Goal: Information Seeking & Learning: Find specific fact

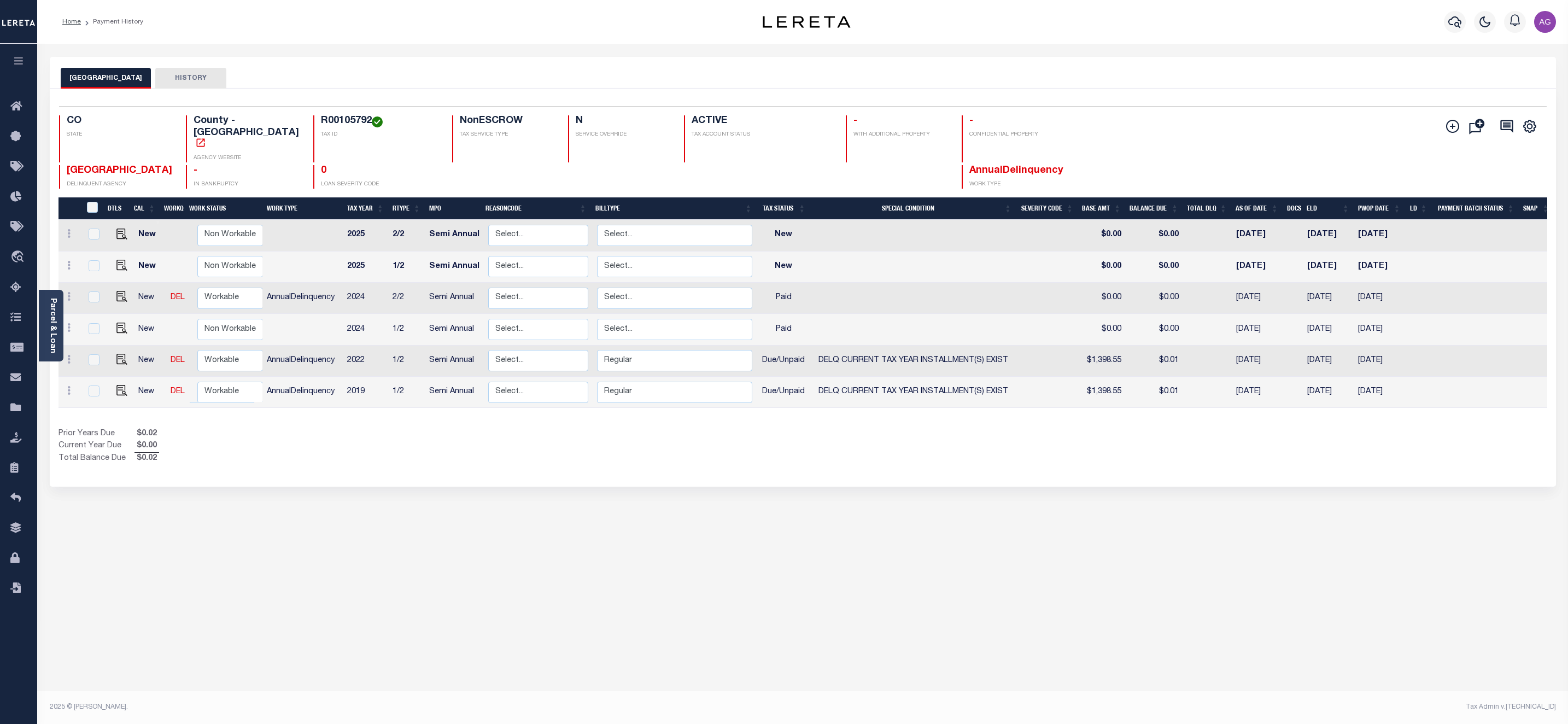
click at [321, 116] on h4 "R00105792" at bounding box center [380, 121] width 118 height 12
copy h4 "R00105792"
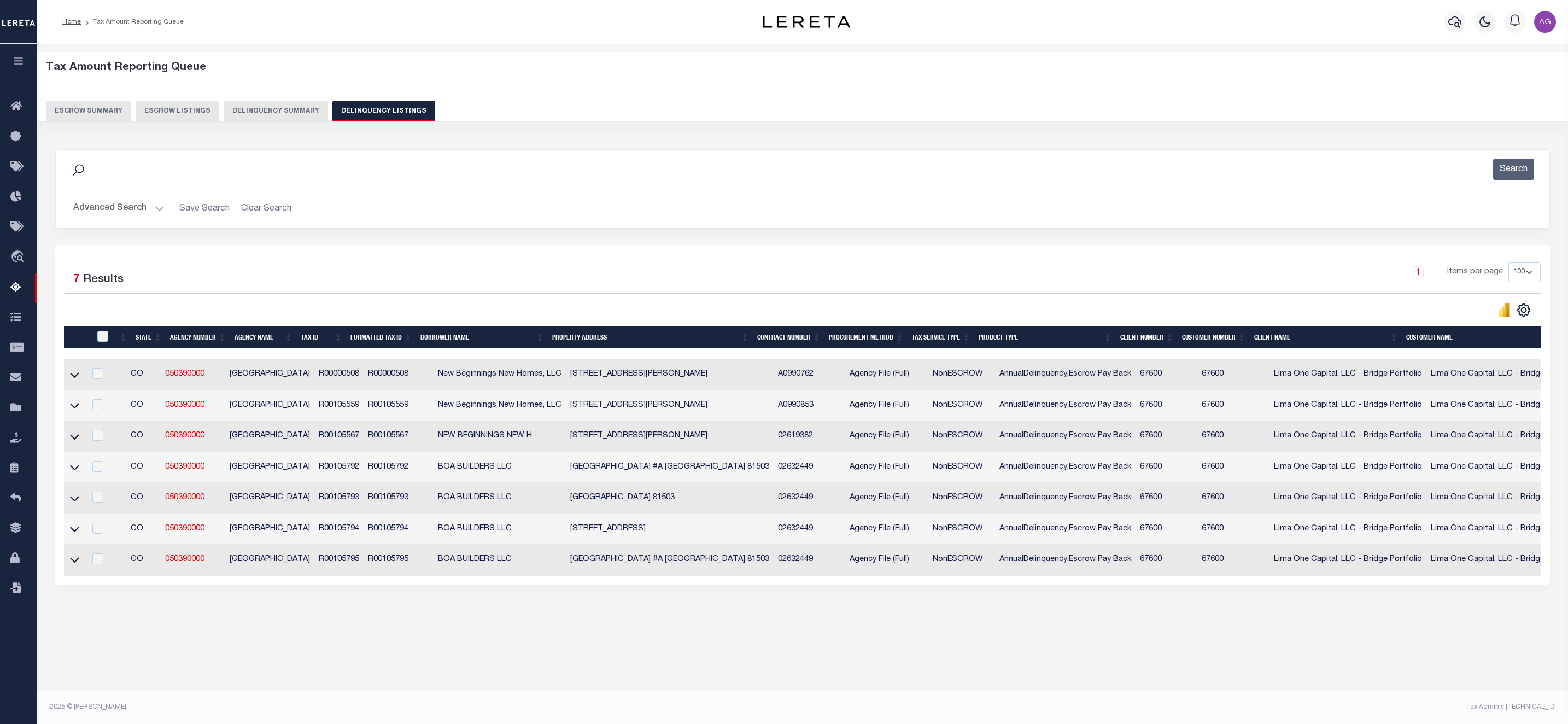
select select "100"
click at [77, 440] on icon at bounding box center [74, 436] width 9 height 6
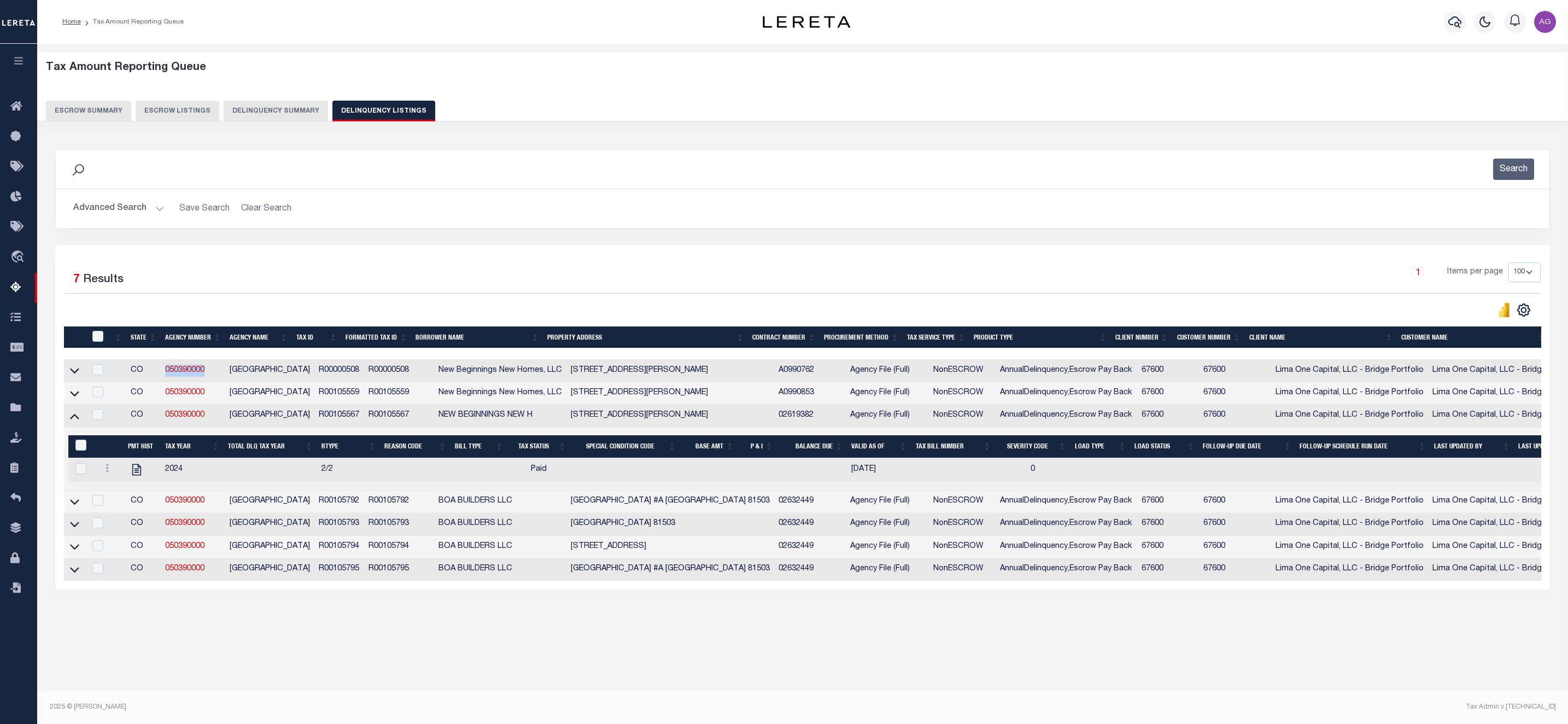
drag, startPoint x: 151, startPoint y: 369, endPoint x: 164, endPoint y: 379, distance: 16.4
click at [164, 379] on td "050390000" at bounding box center [193, 369] width 65 height 22
checkbox input "true"
copy link "050390000"
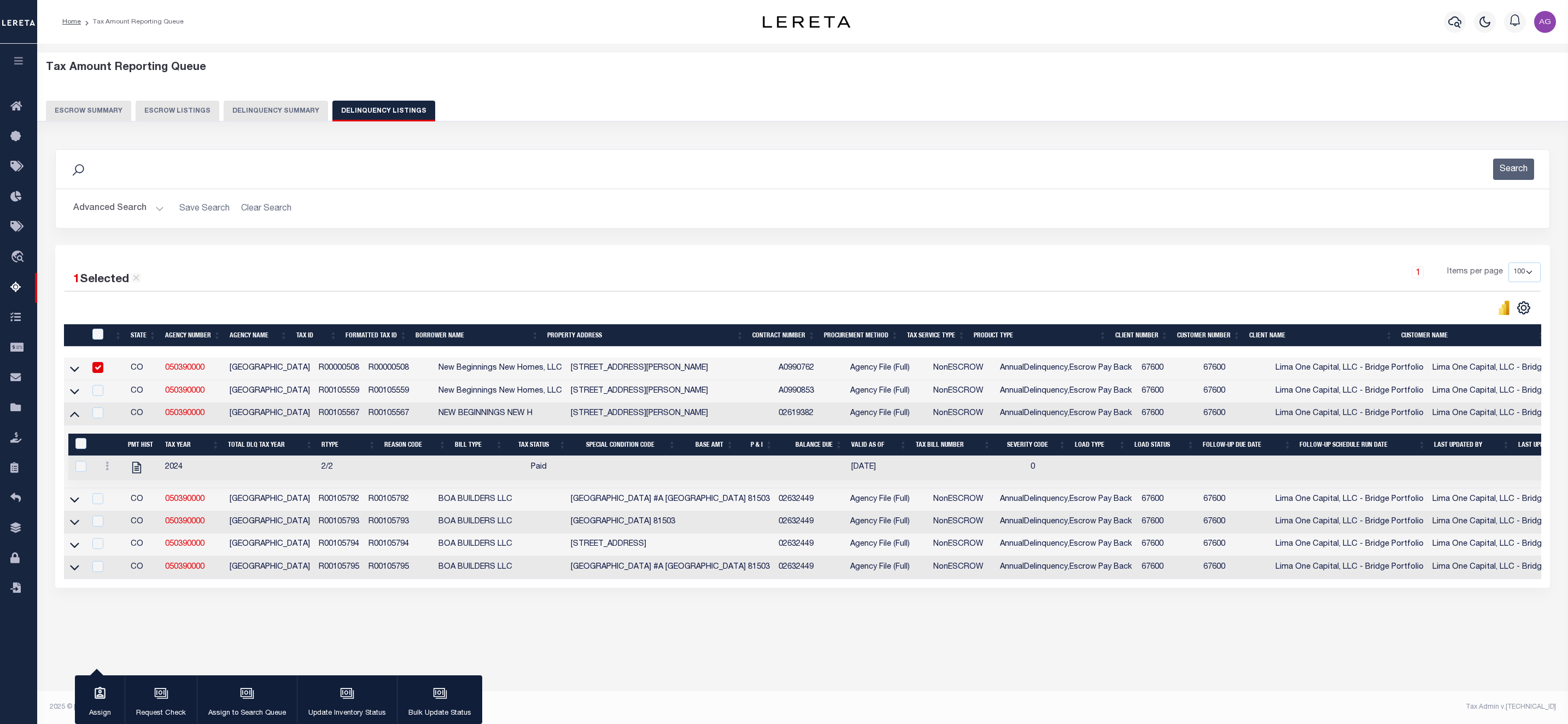
click at [74, 425] on td at bounding box center [74, 413] width 21 height 22
click at [74, 418] on icon at bounding box center [74, 413] width 9 height 11
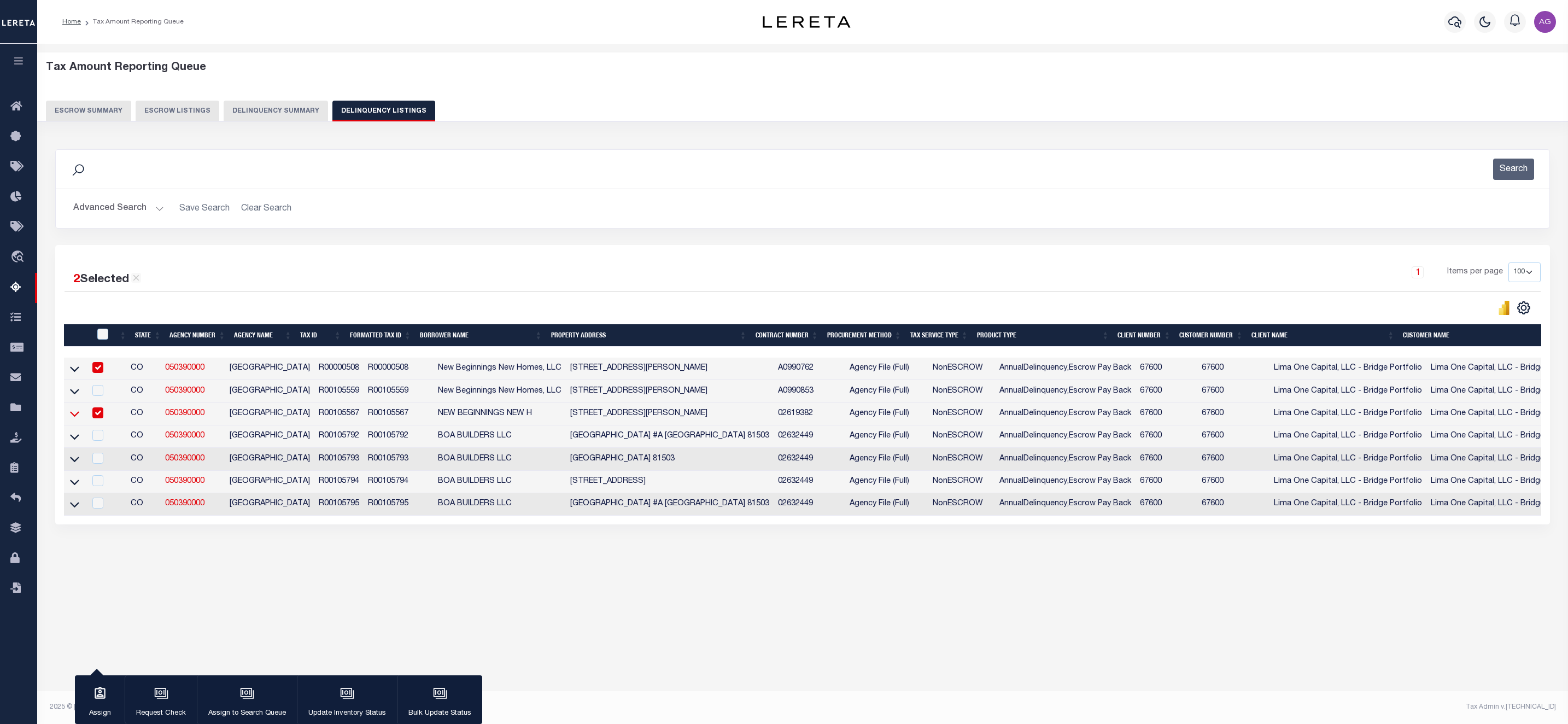
click at [77, 415] on icon at bounding box center [74, 413] width 9 height 11
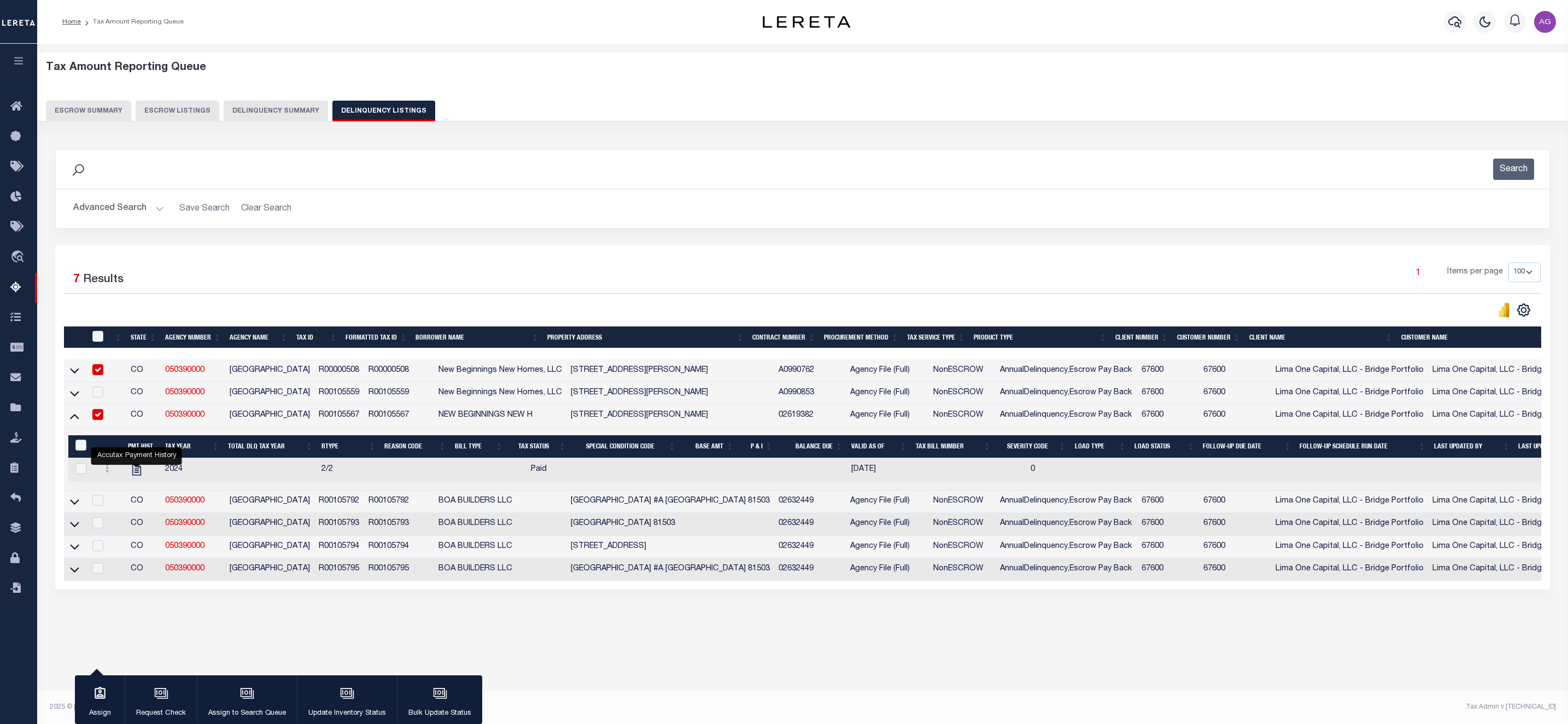
click at [98, 415] on input "checkbox" at bounding box center [97, 413] width 11 height 11
checkbox input "false"
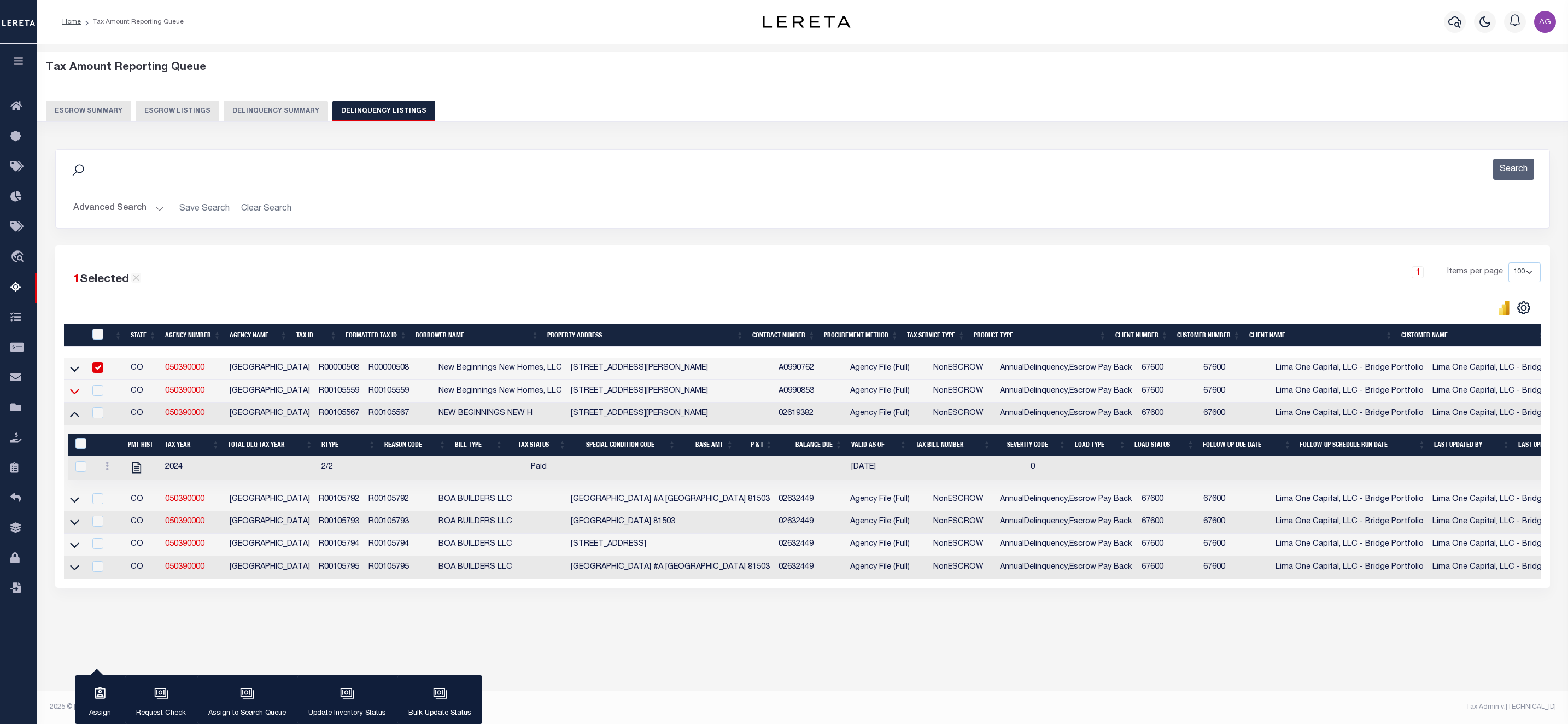
click at [72, 396] on icon at bounding box center [74, 391] width 9 height 11
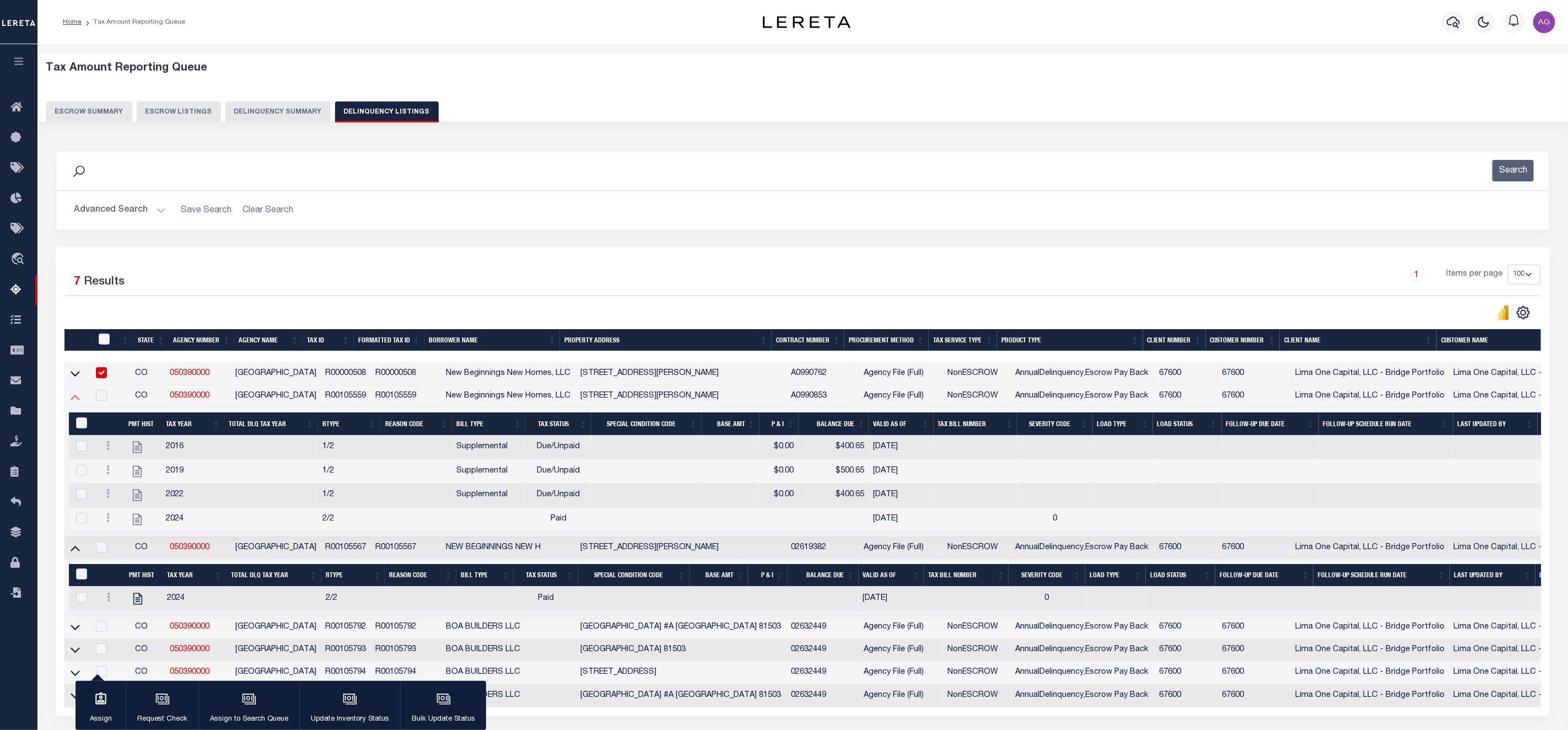
click at [71, 402] on icon at bounding box center [75, 396] width 9 height 12
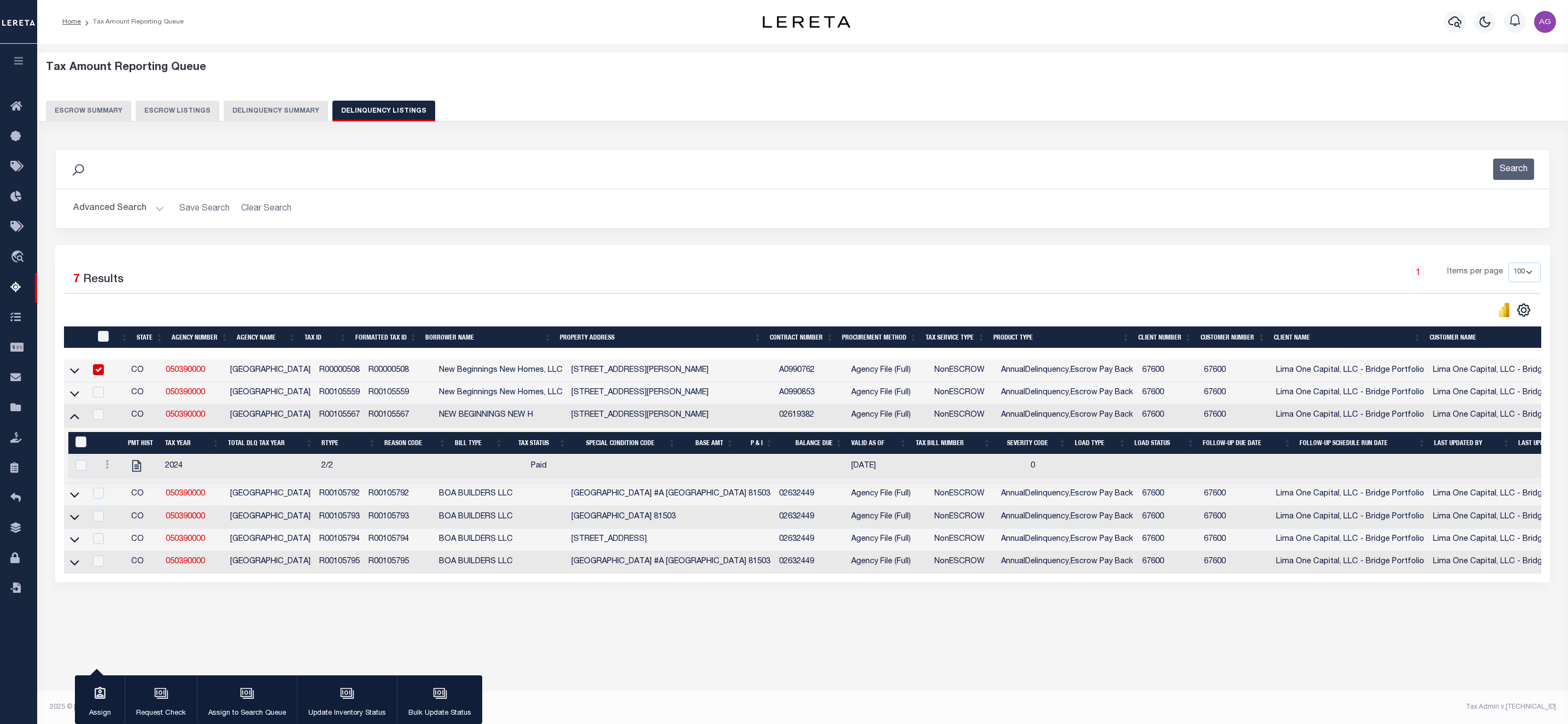
click at [79, 374] on link at bounding box center [74, 369] width 12 height 7
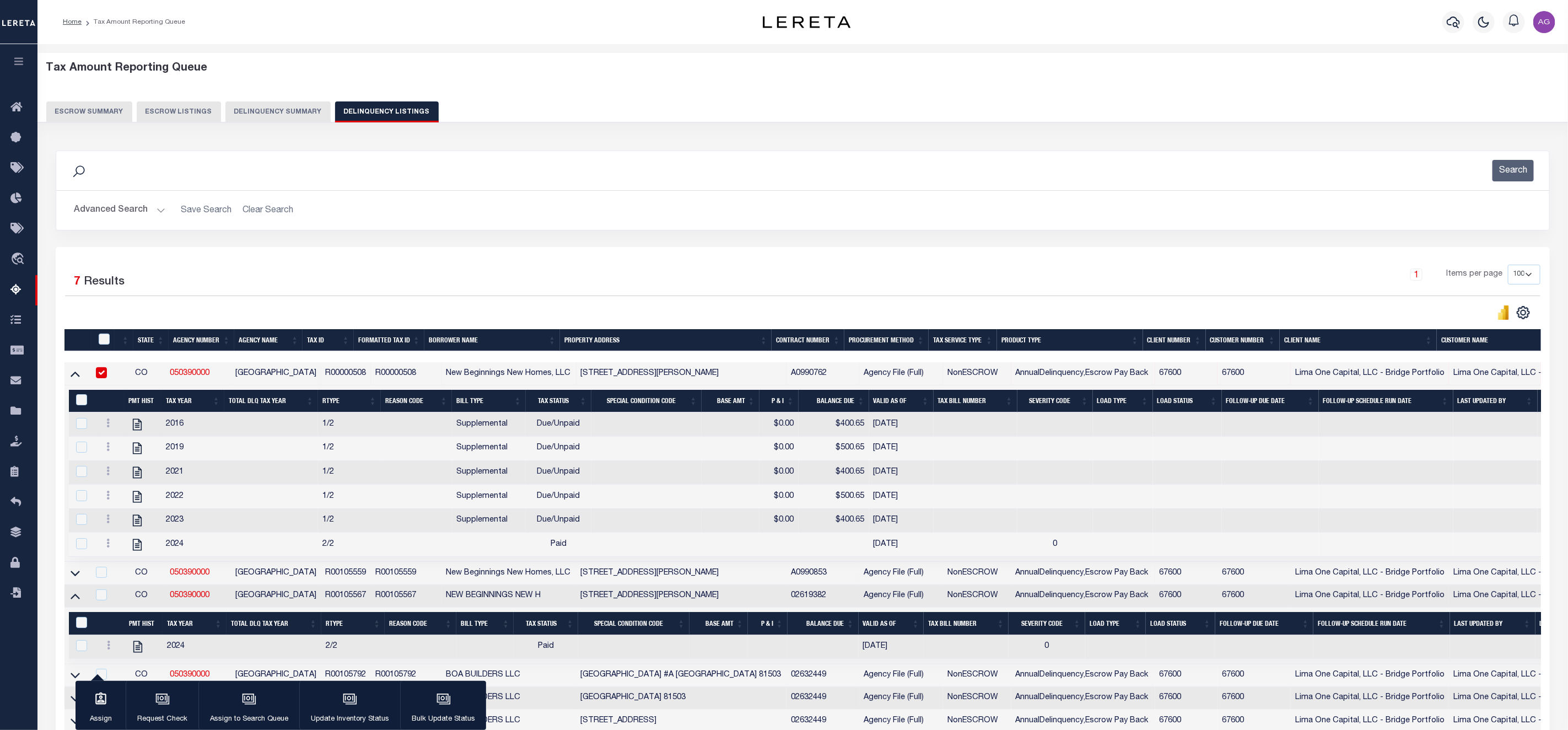
scroll to position [144, 0]
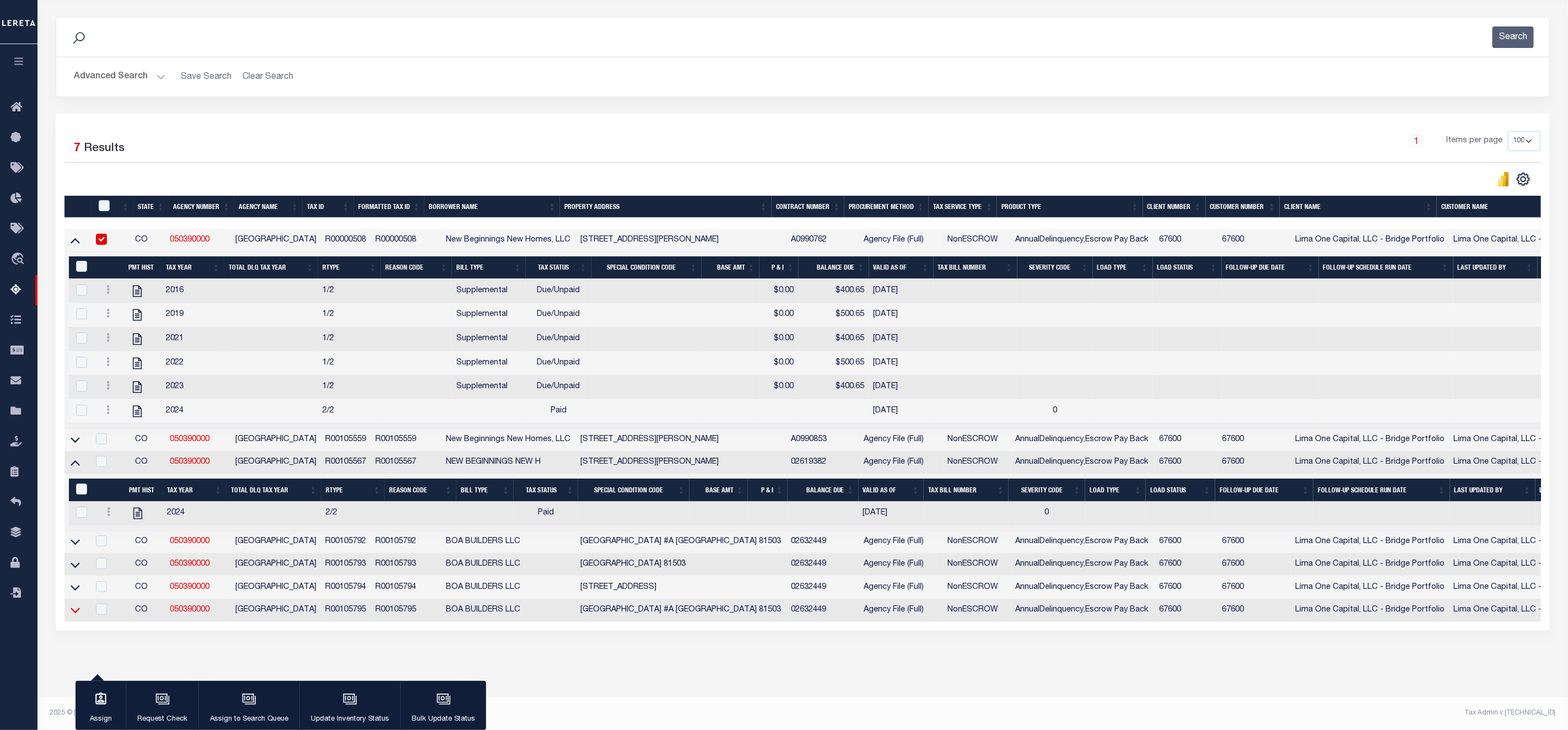
click at [76, 604] on icon at bounding box center [75, 610] width 9 height 12
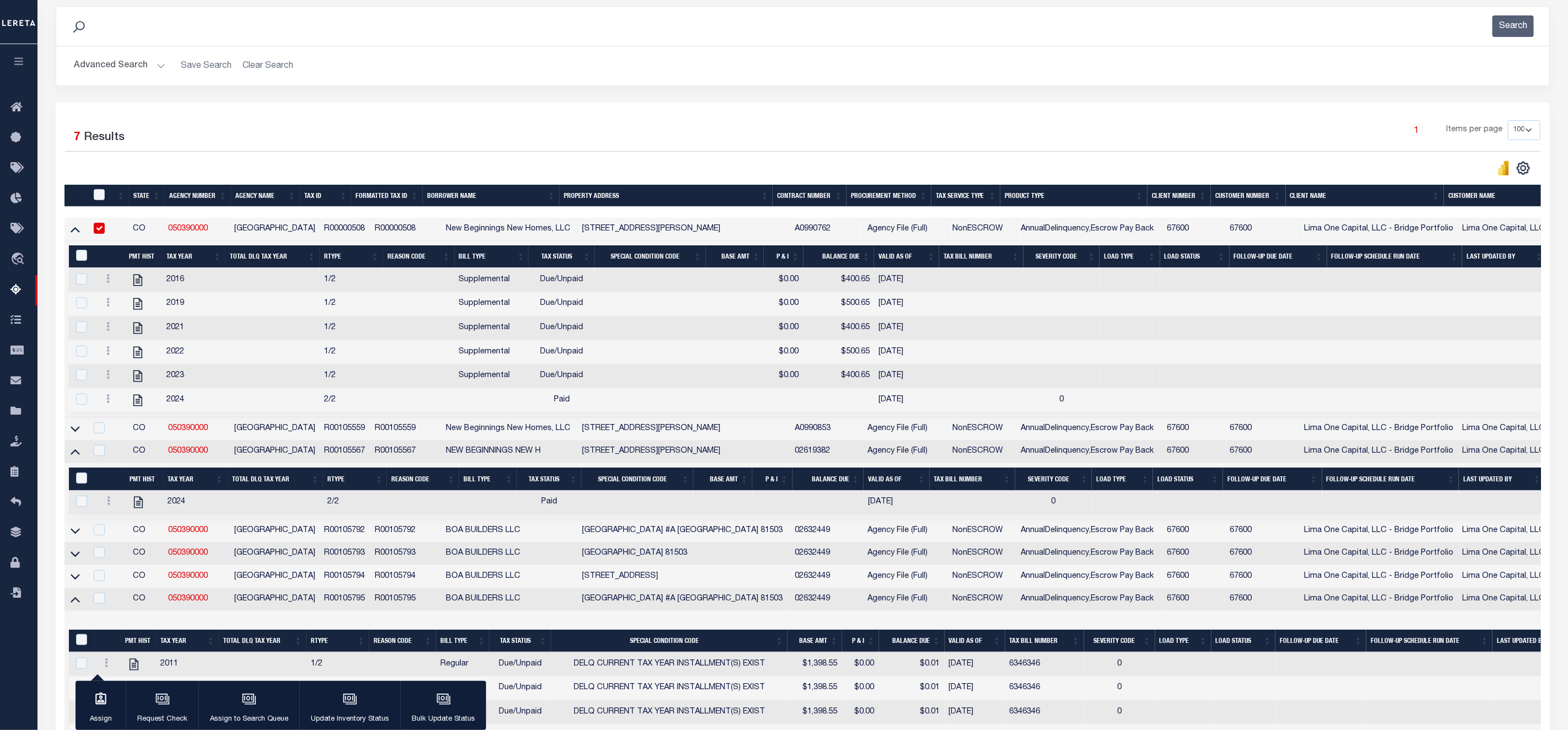
scroll to position [302, 0]
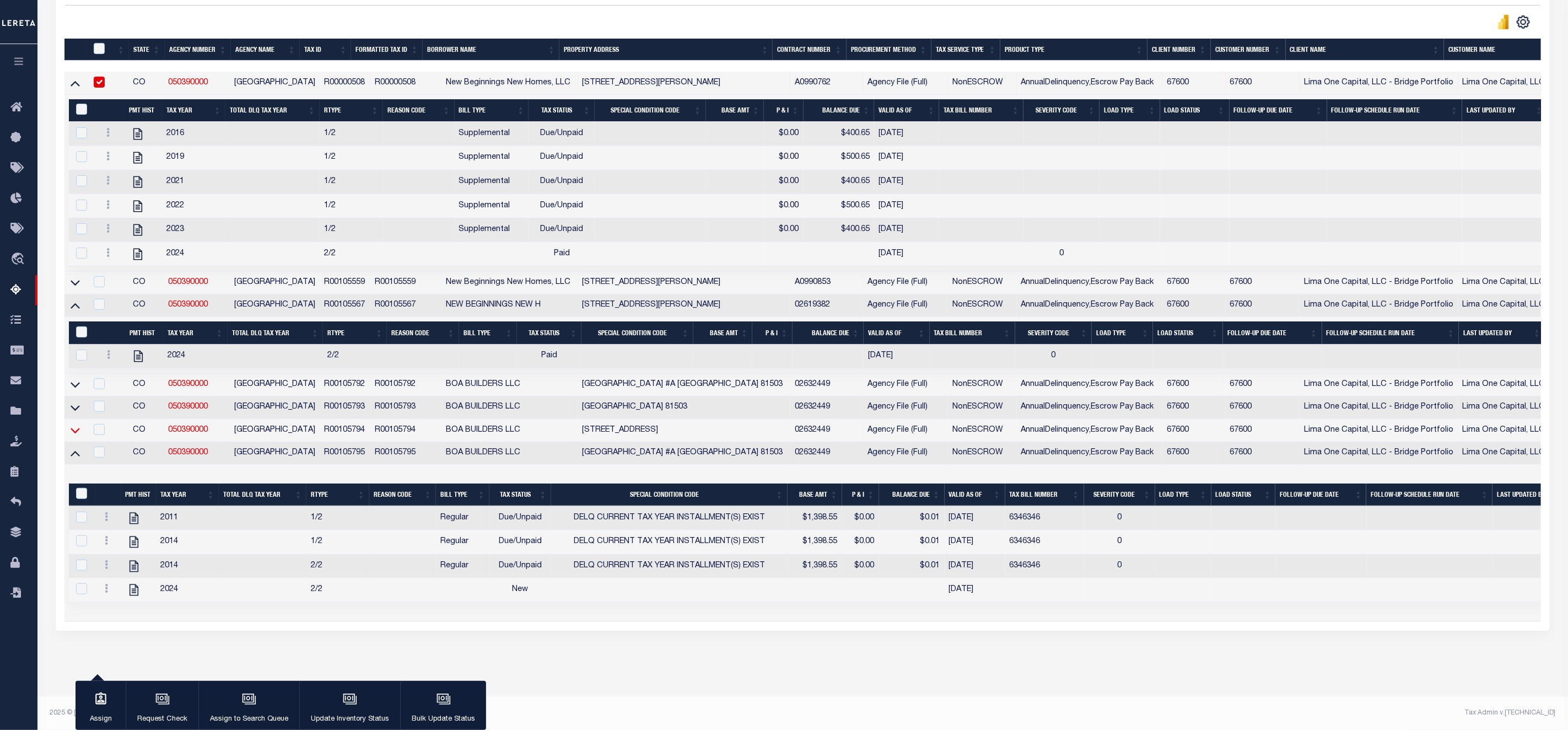
click at [77, 425] on icon at bounding box center [75, 430] width 9 height 12
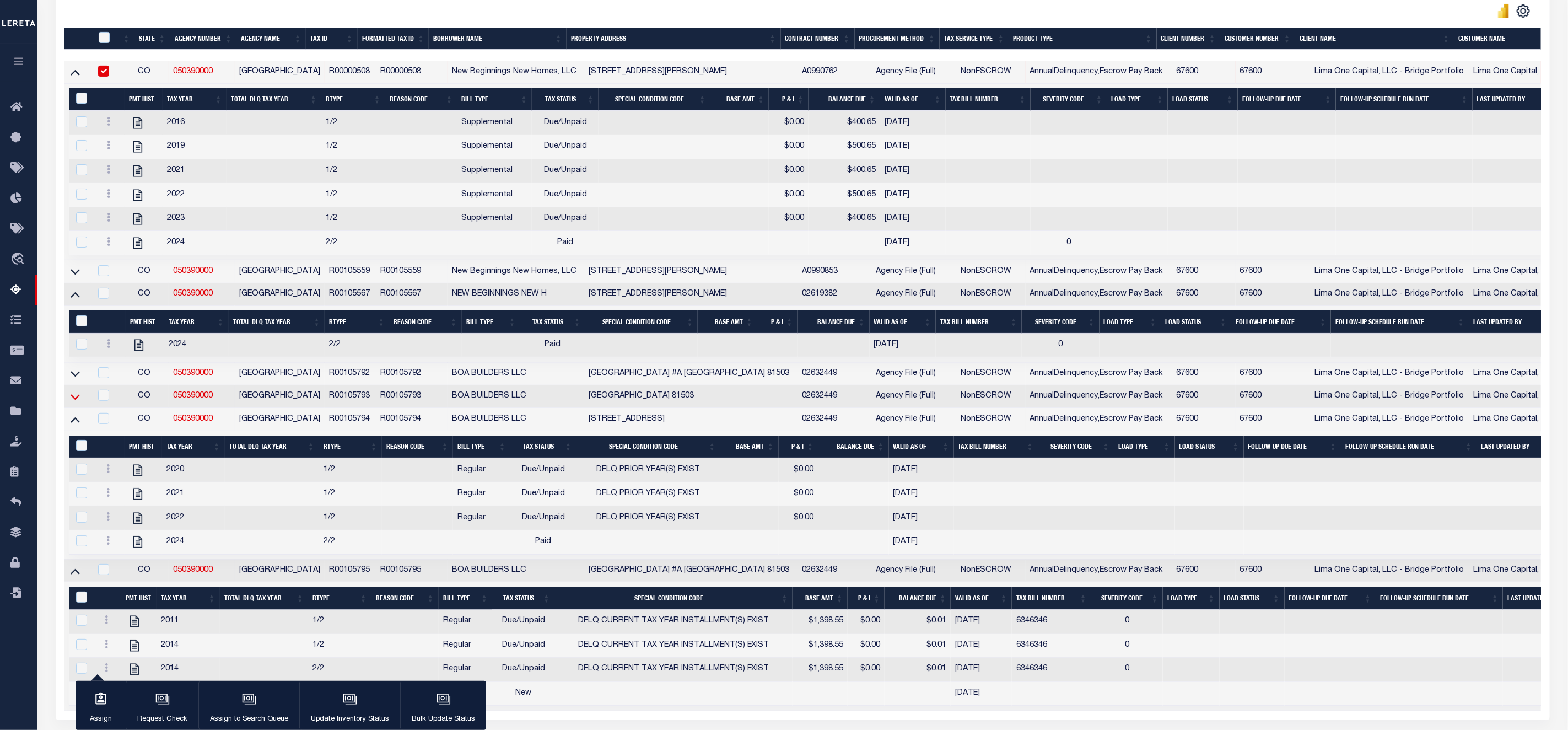
click at [76, 400] on icon at bounding box center [75, 396] width 9 height 12
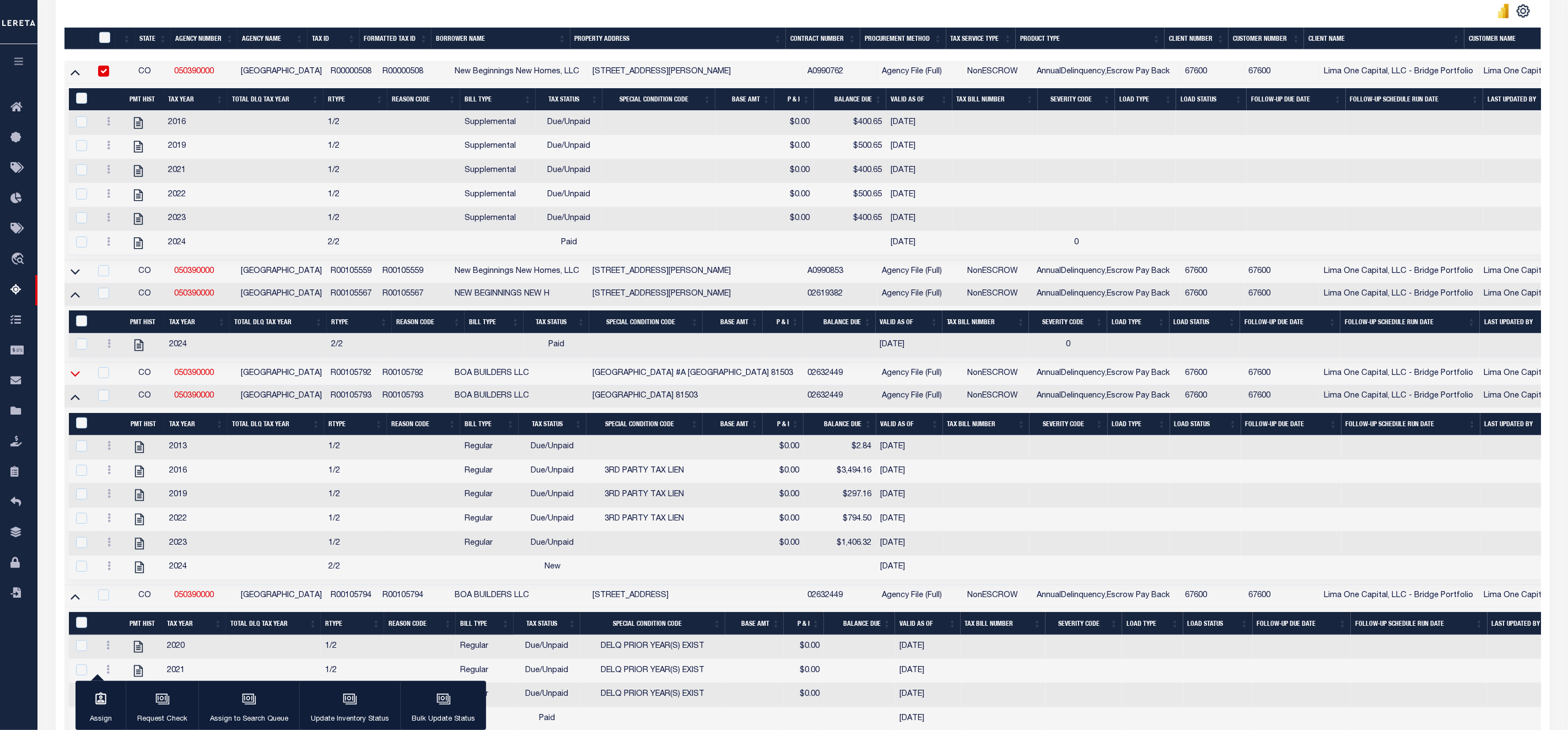
click at [75, 374] on icon at bounding box center [75, 373] width 9 height 12
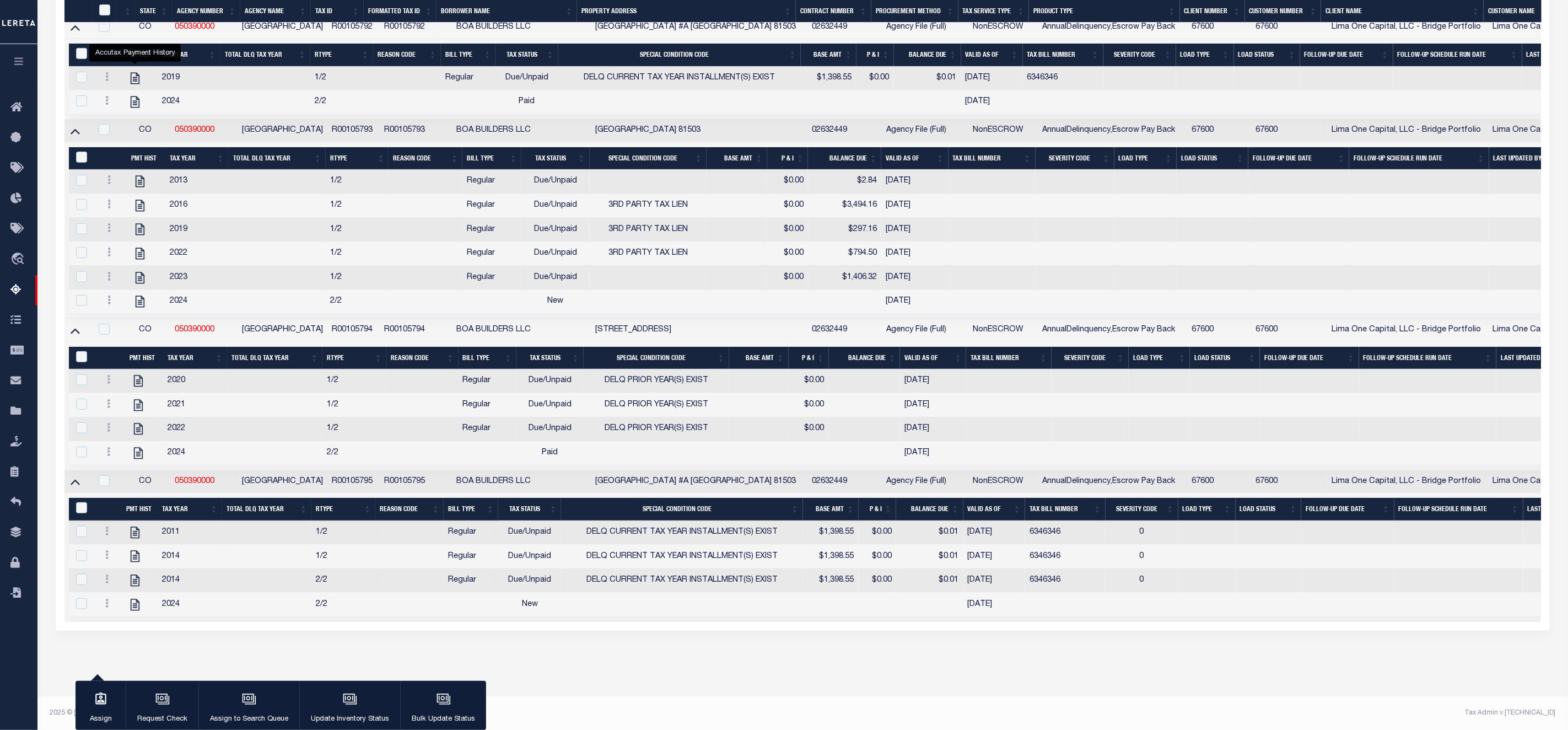
scroll to position [483, 0]
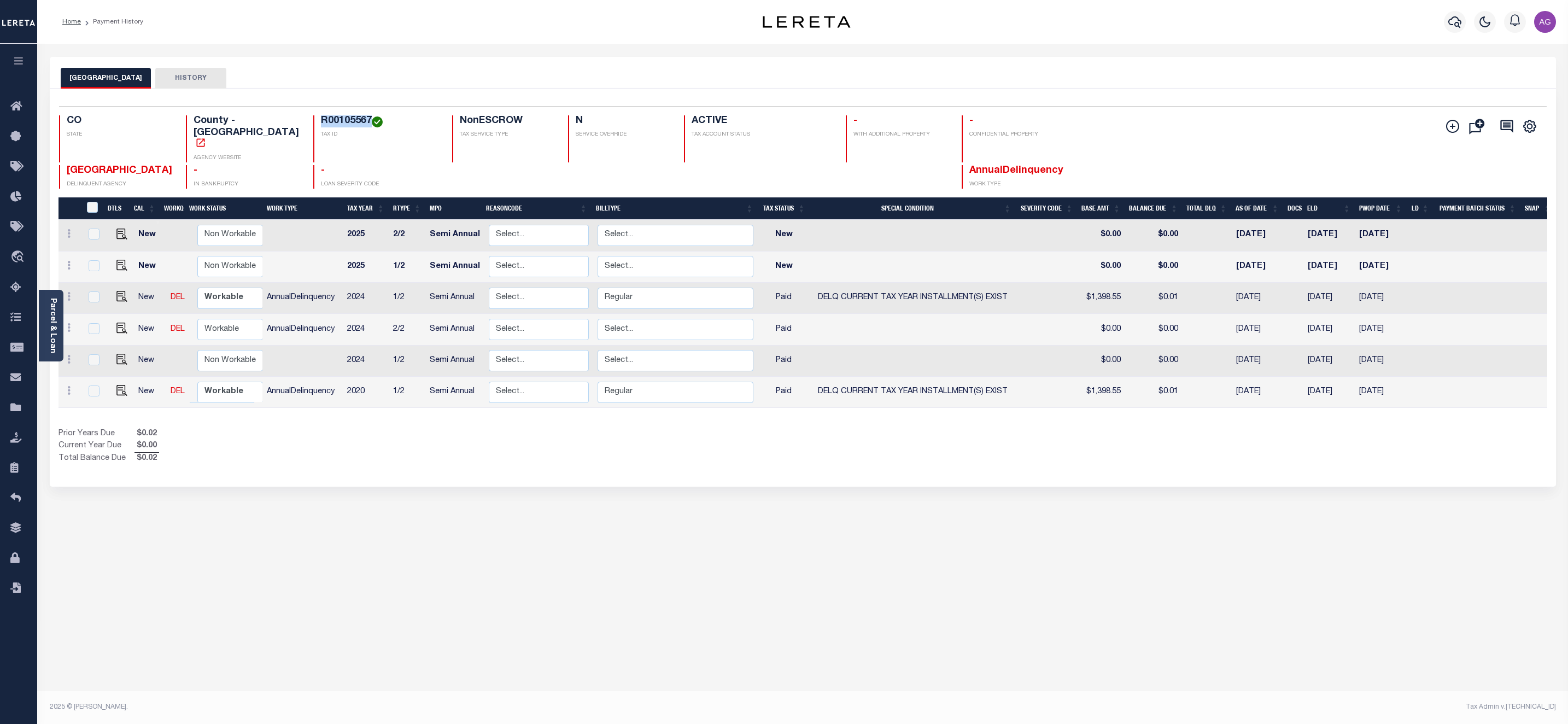
drag, startPoint x: 294, startPoint y: 119, endPoint x: 344, endPoint y: 121, distance: 50.0
click at [344, 121] on div "R00105567 TAX ID" at bounding box center [376, 139] width 126 height 47
copy h4 "R00105567"
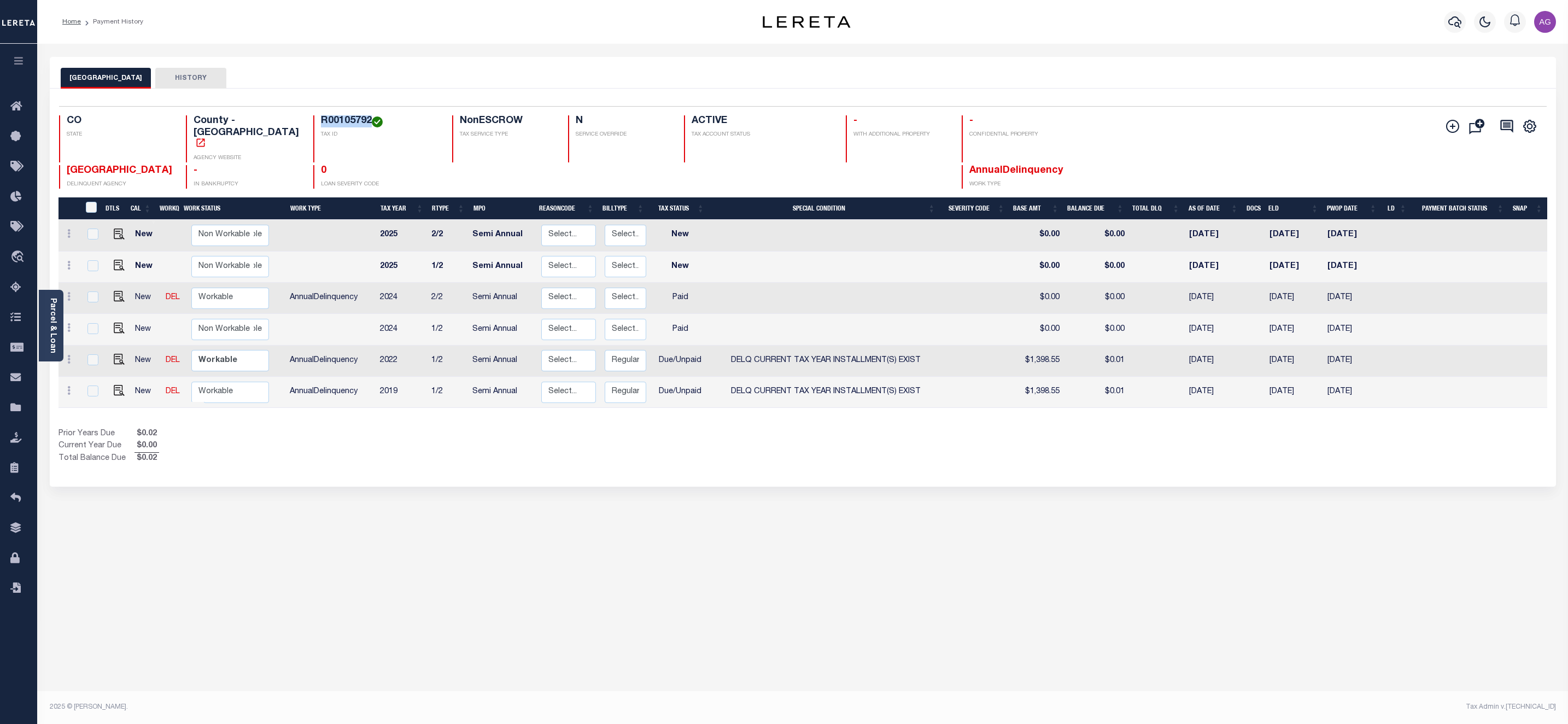
drag, startPoint x: 296, startPoint y: 118, endPoint x: 347, endPoint y: 123, distance: 51.2
click at [347, 123] on h4 "R00105792" at bounding box center [380, 121] width 118 height 12
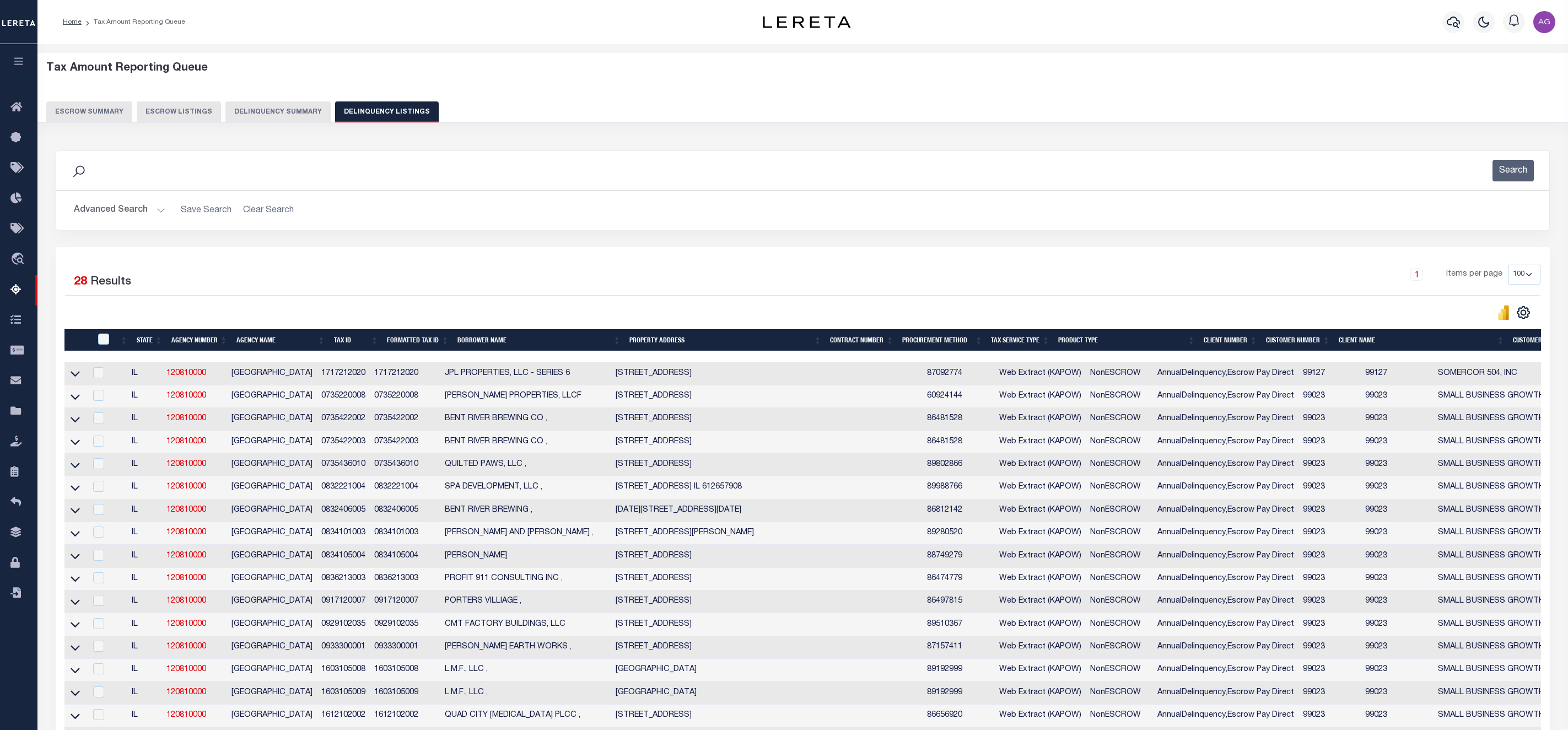
select select "100"
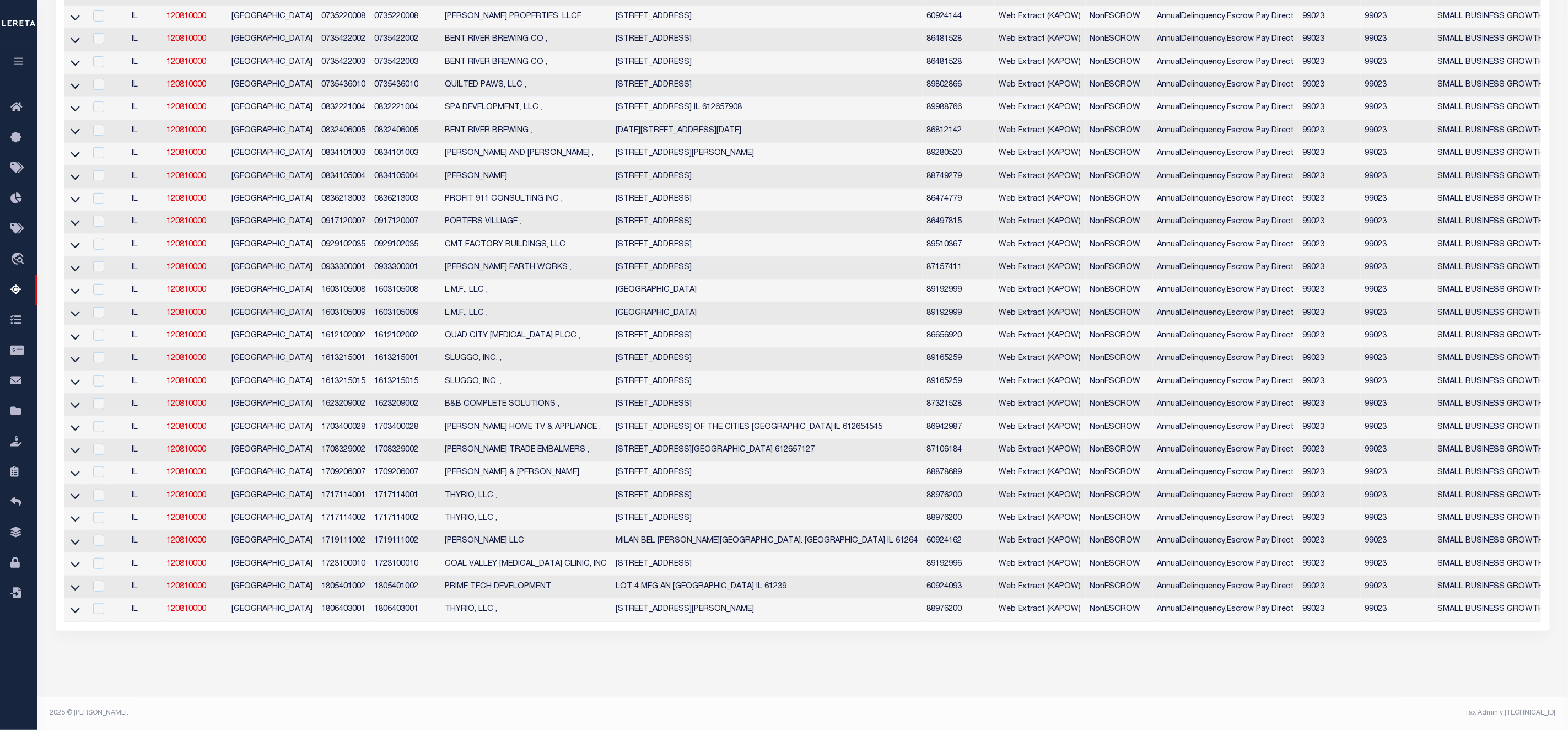
scroll to position [143, 0]
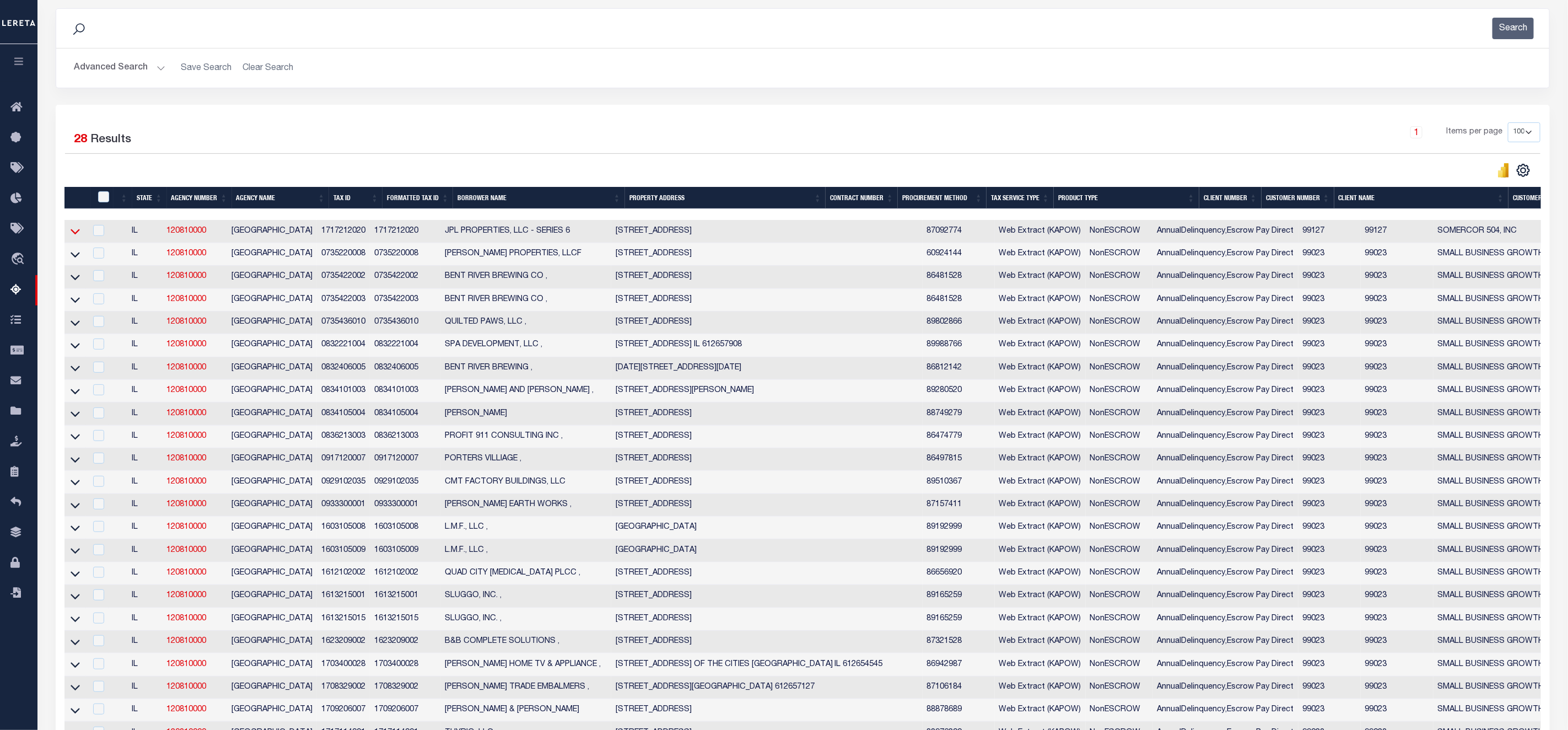
click at [76, 232] on icon at bounding box center [75, 232] width 9 height 12
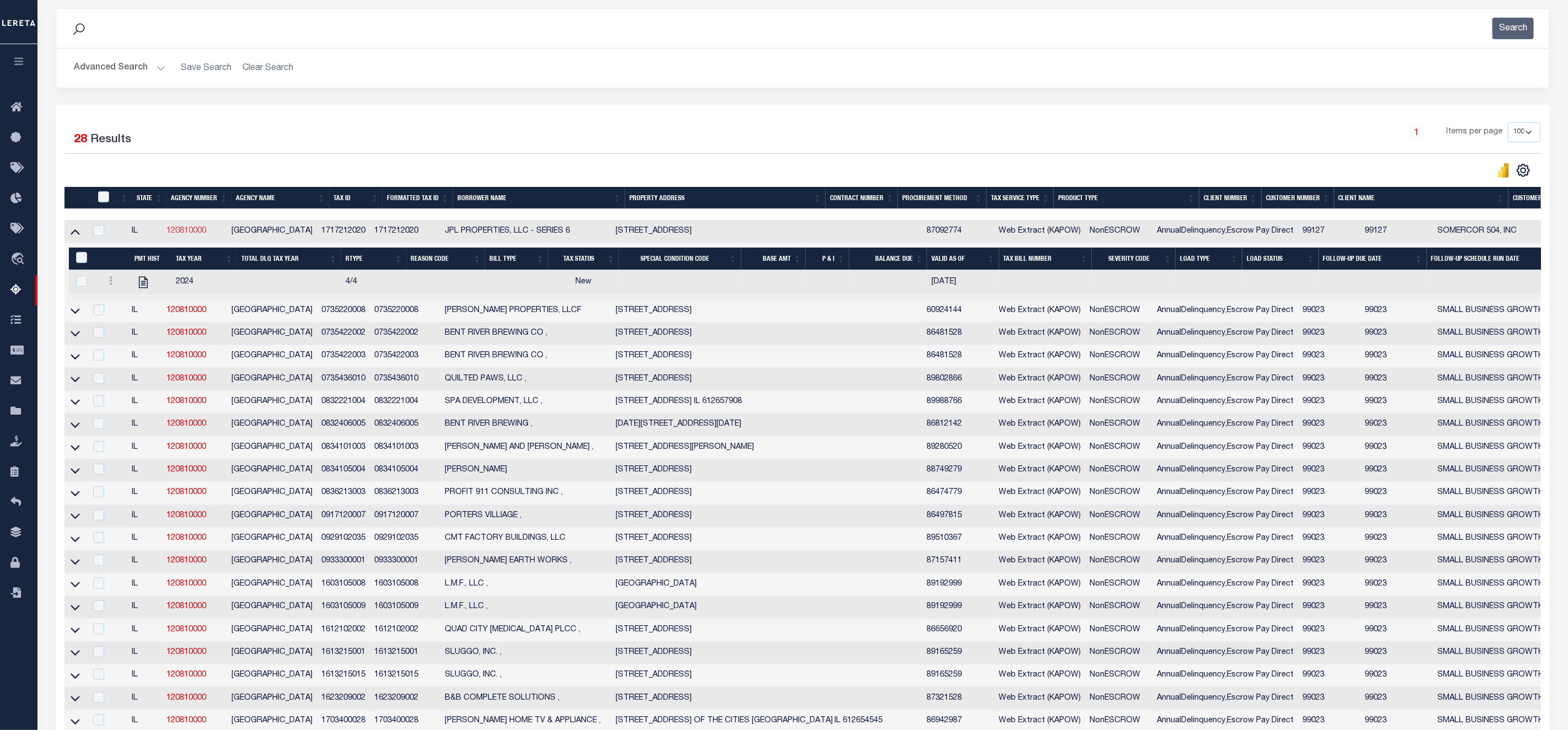
click at [197, 234] on link "120810000" at bounding box center [186, 231] width 40 height 7
checkbox input "true"
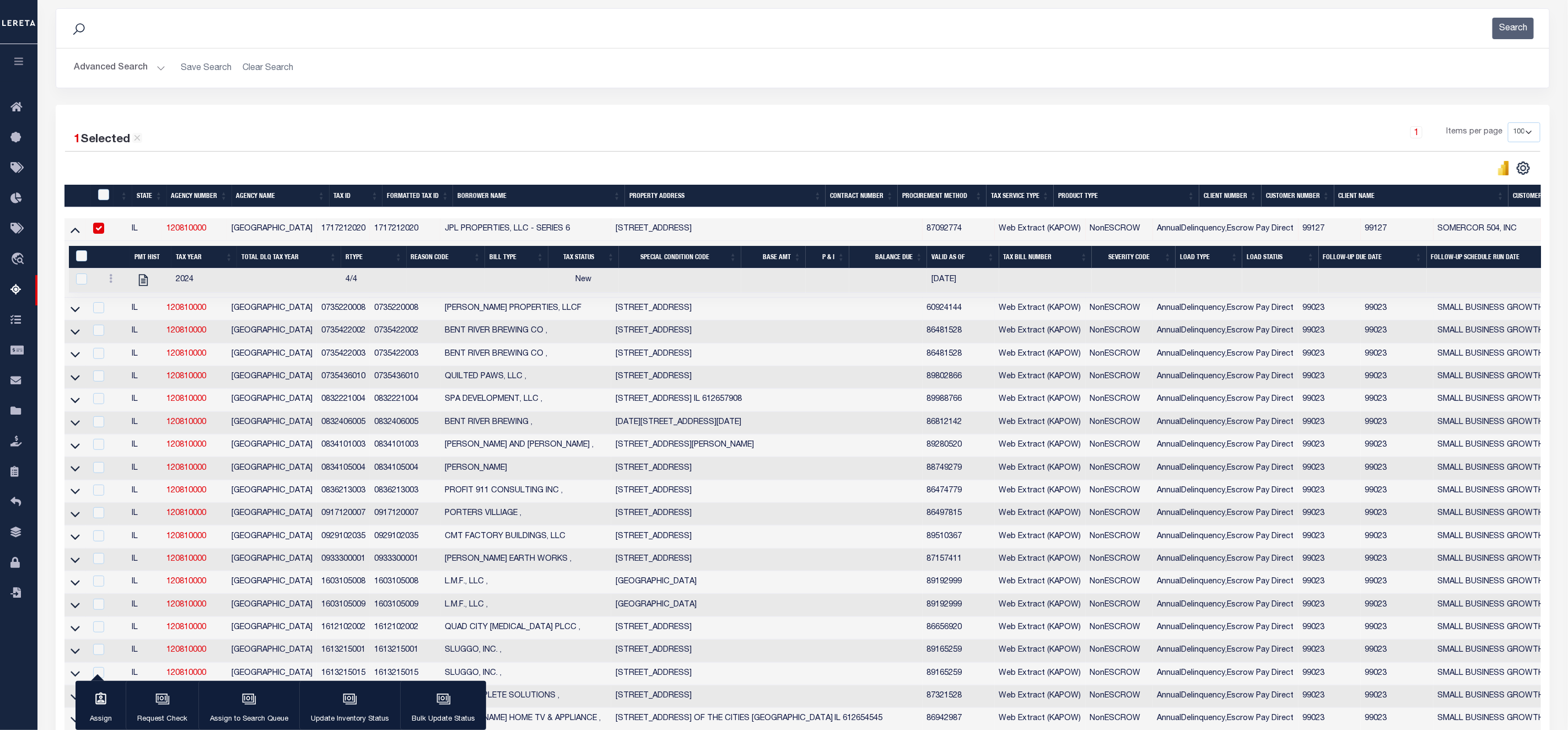
scroll to position [0, 0]
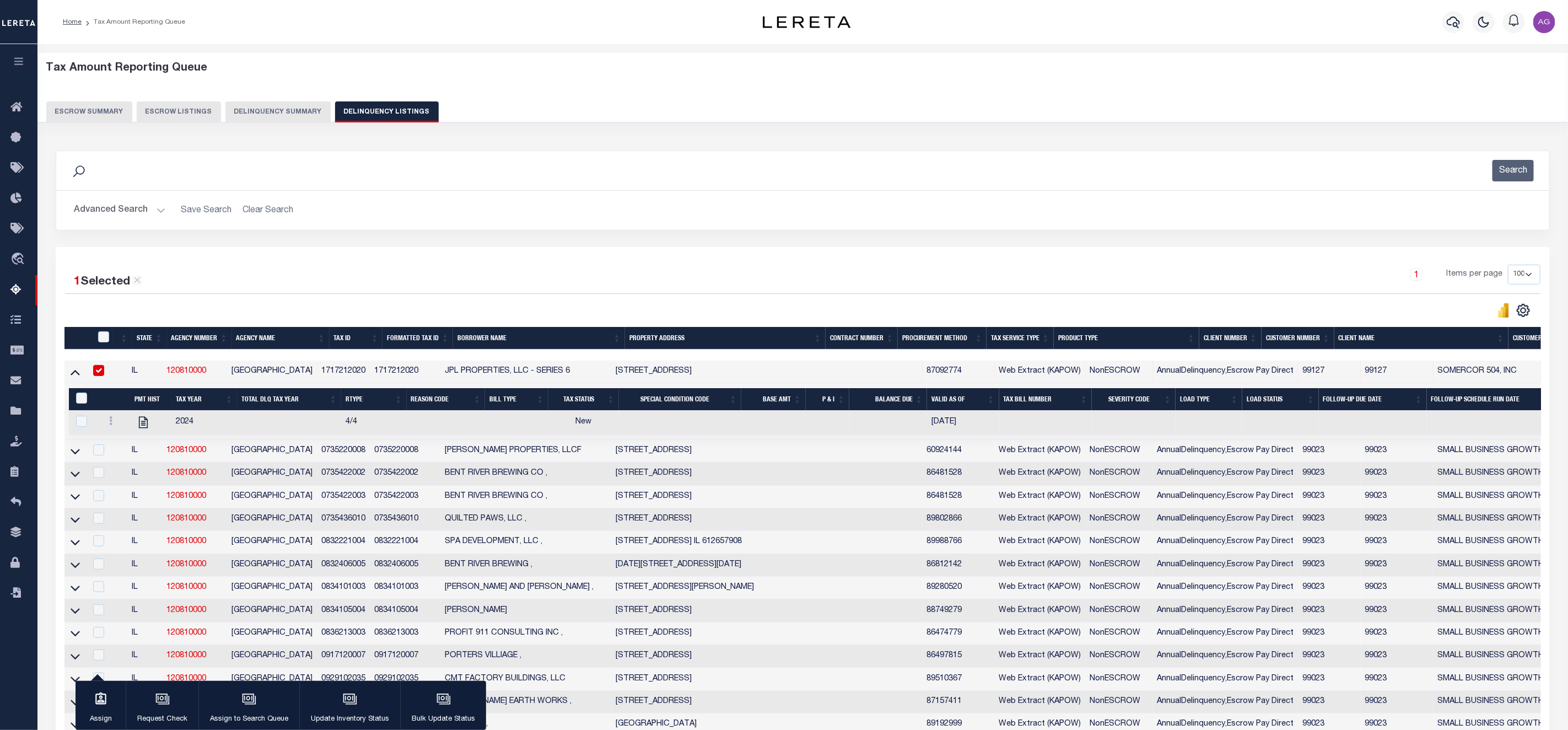
click at [273, 101] on button "Delinquency Summary" at bounding box center [278, 111] width 105 height 21
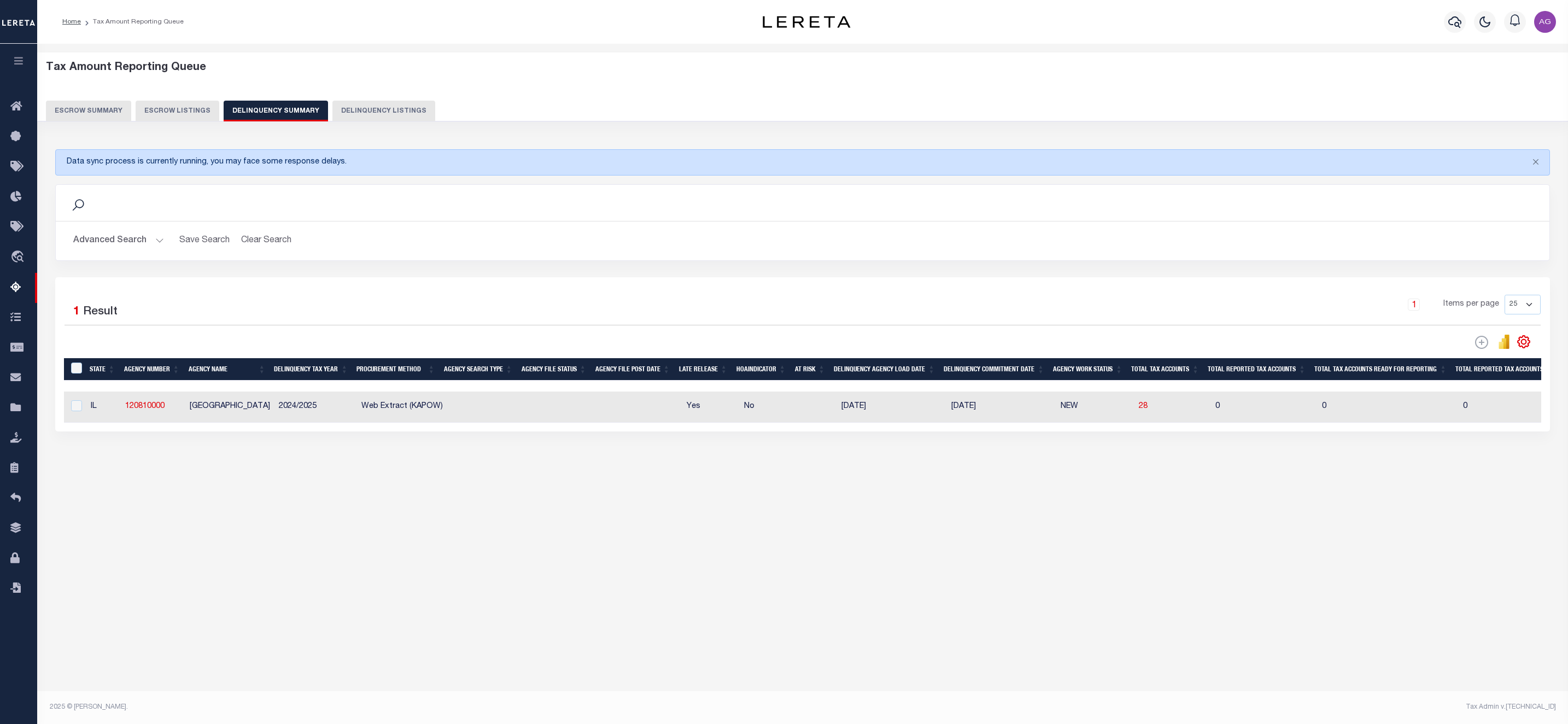
click at [114, 241] on button "Advanced Search" at bounding box center [119, 241] width 91 height 21
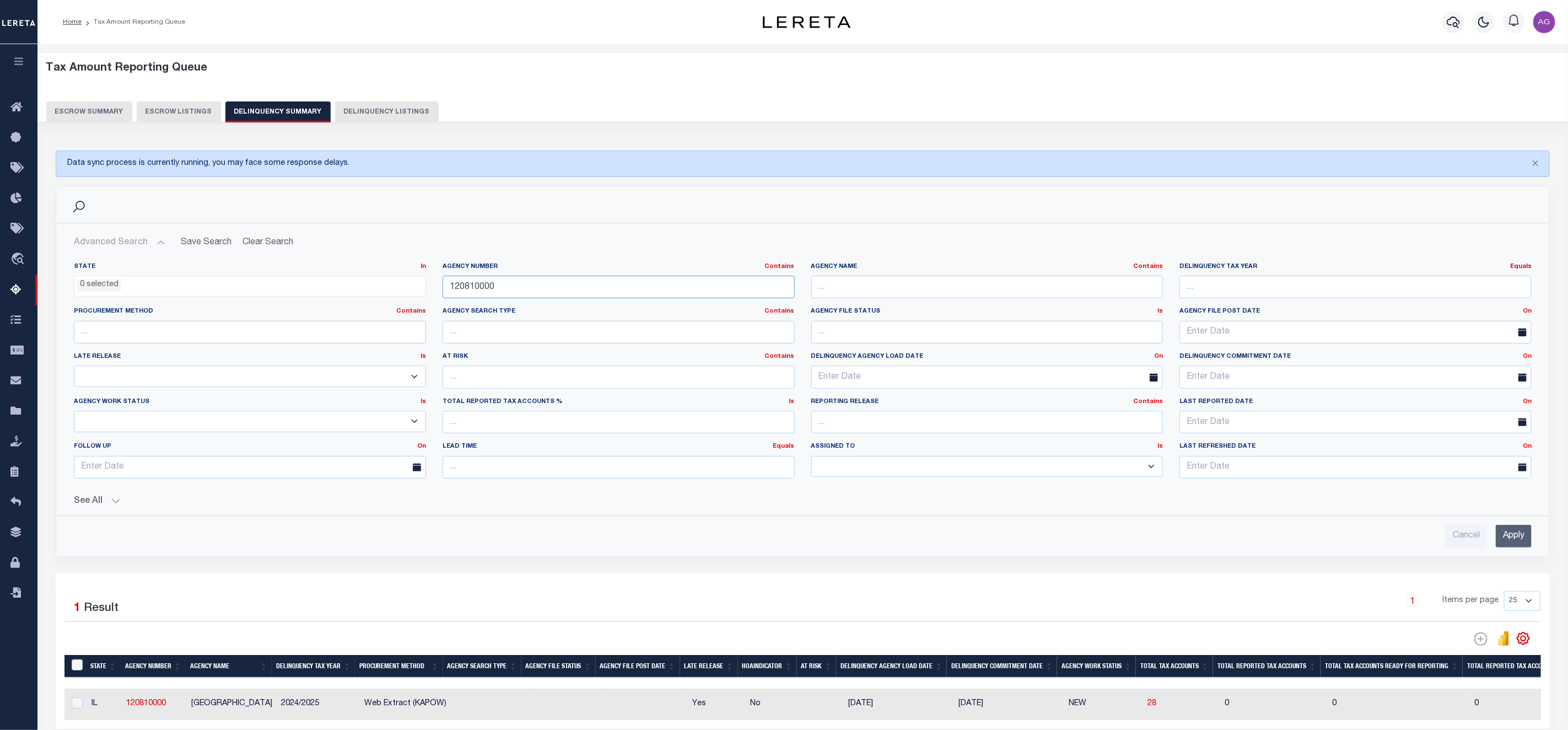
click at [529, 295] on input "120810000" at bounding box center [618, 286] width 352 height 22
click at [1505, 538] on input "Apply" at bounding box center [1513, 536] width 35 height 22
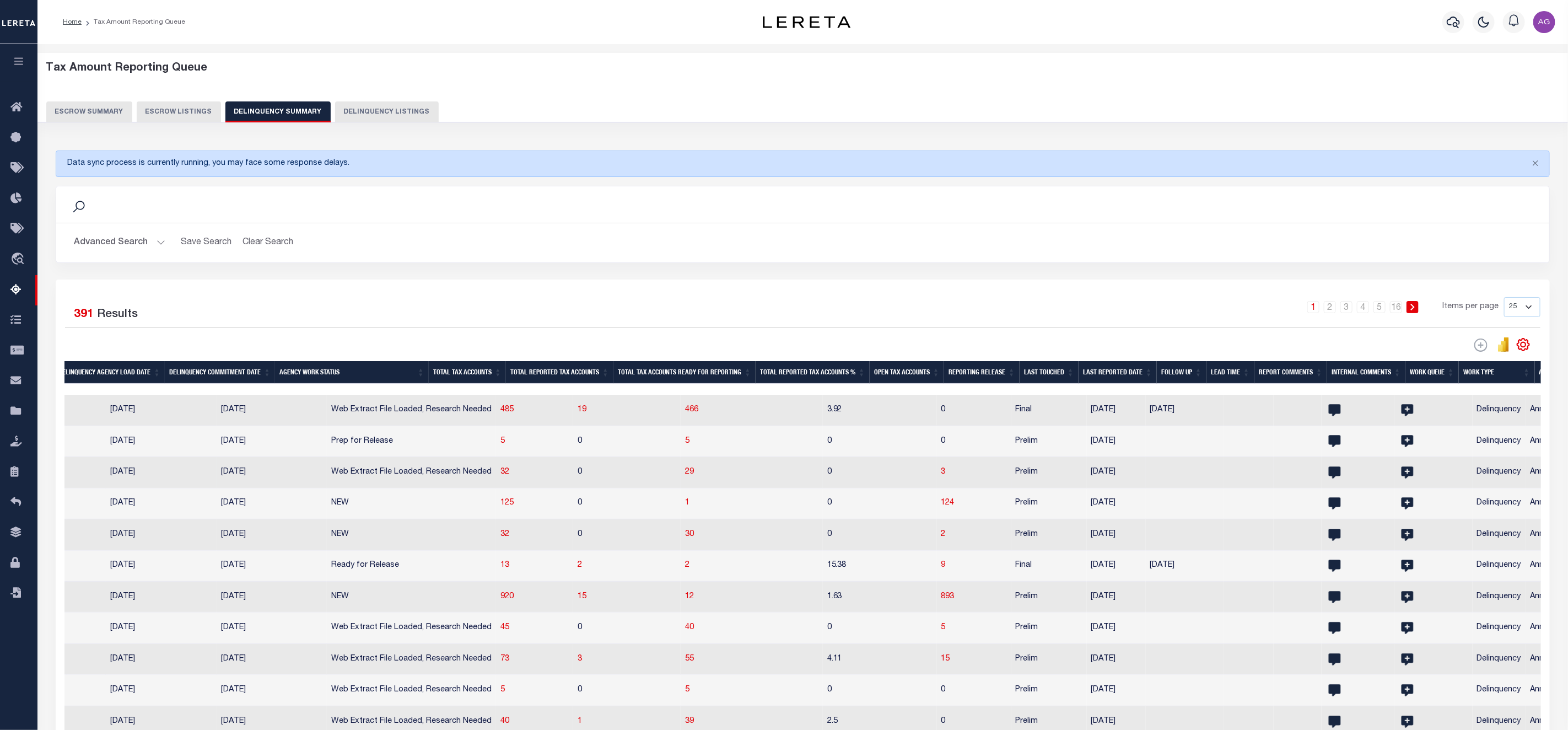
scroll to position [0, 822]
click at [939, 506] on span "124" at bounding box center [946, 502] width 13 height 7
select select "100"
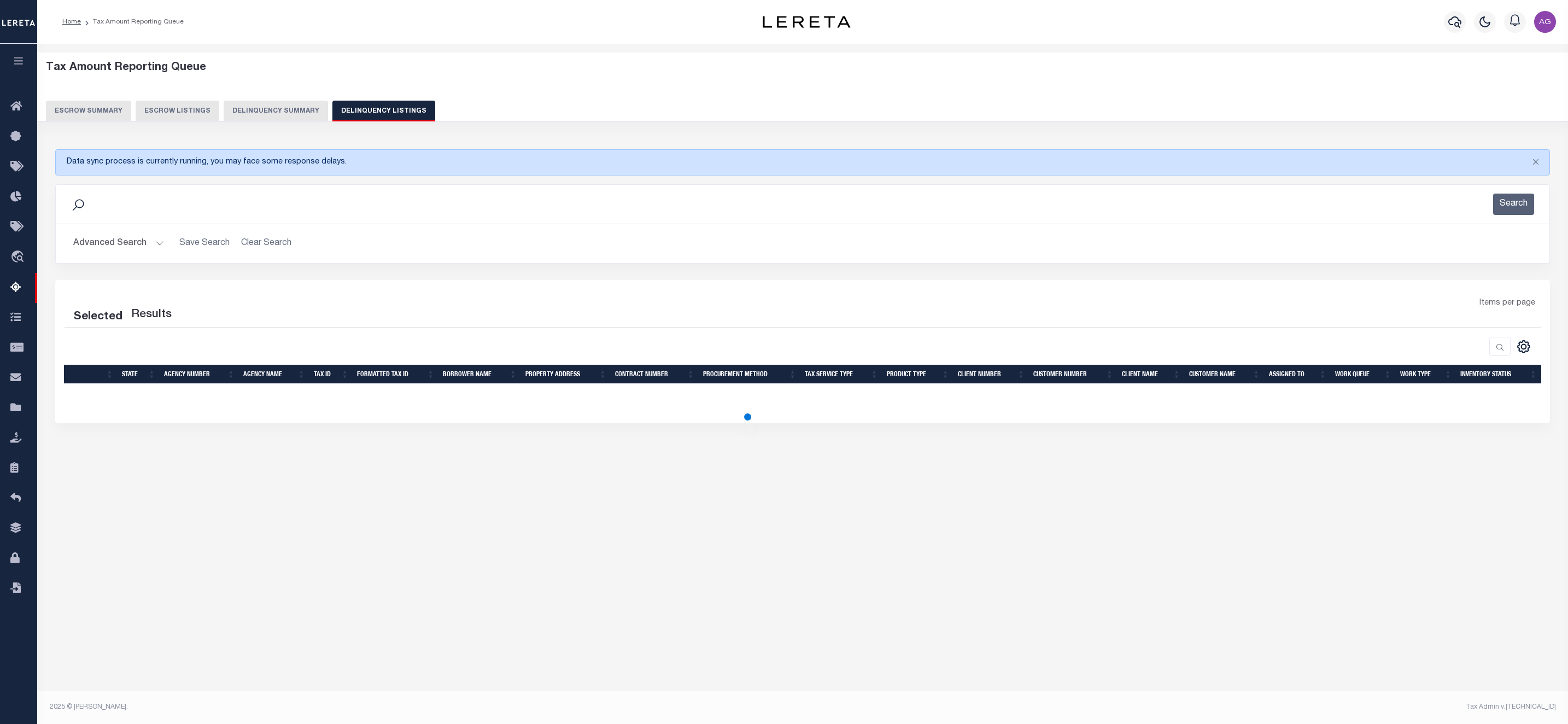
select select "100"
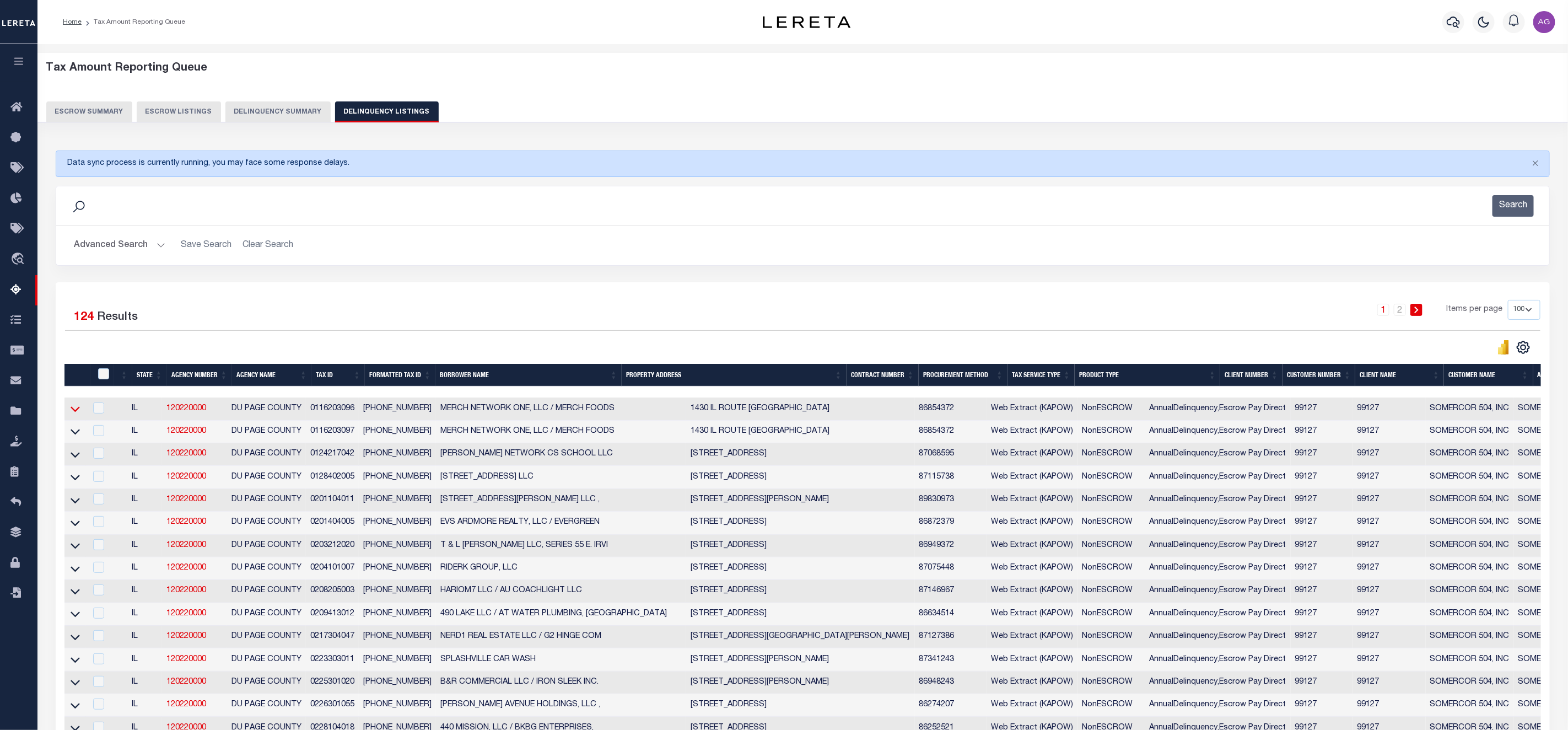
click at [75, 414] on icon at bounding box center [75, 409] width 9 height 12
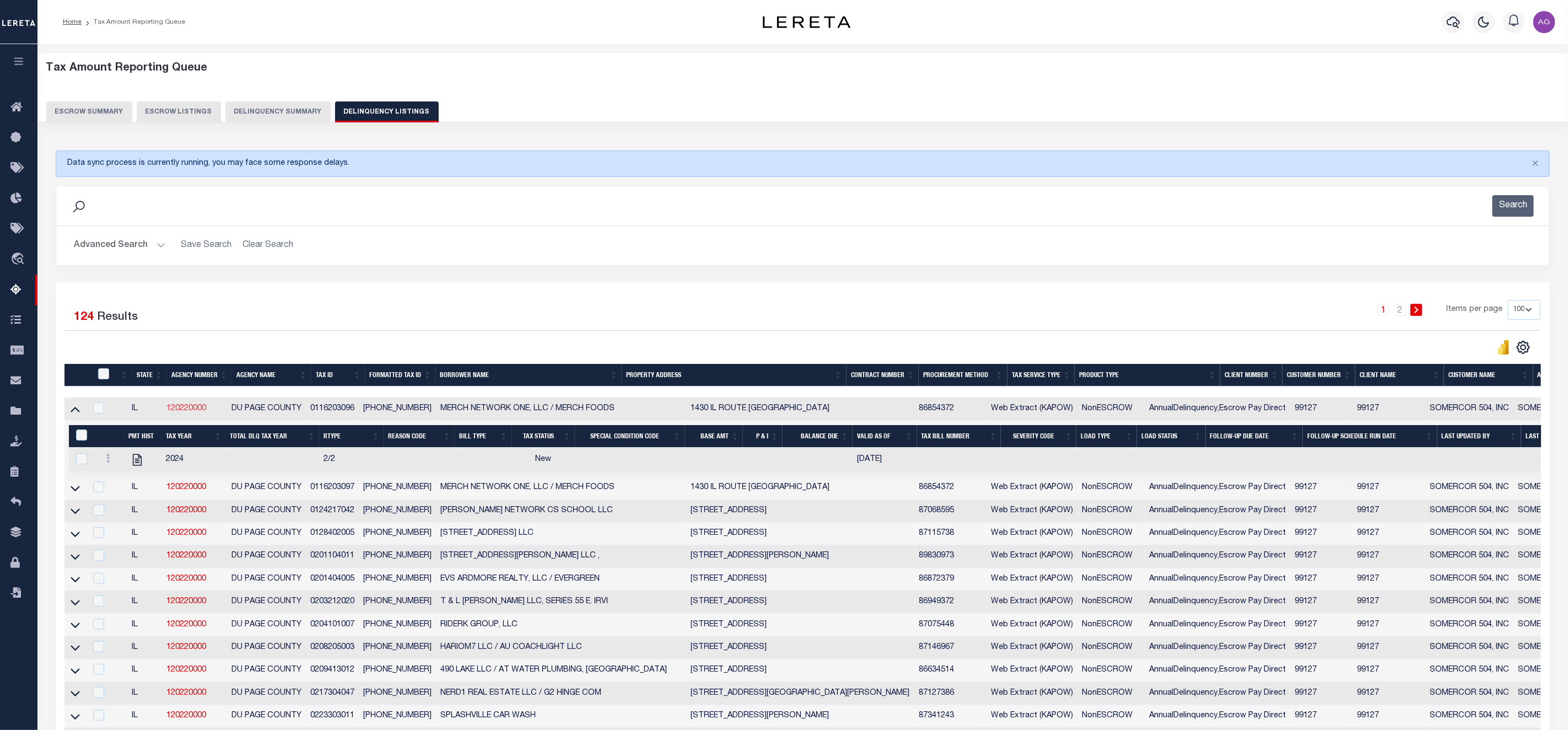
click at [190, 409] on link "120220000" at bounding box center [186, 408] width 40 height 7
checkbox input "true"
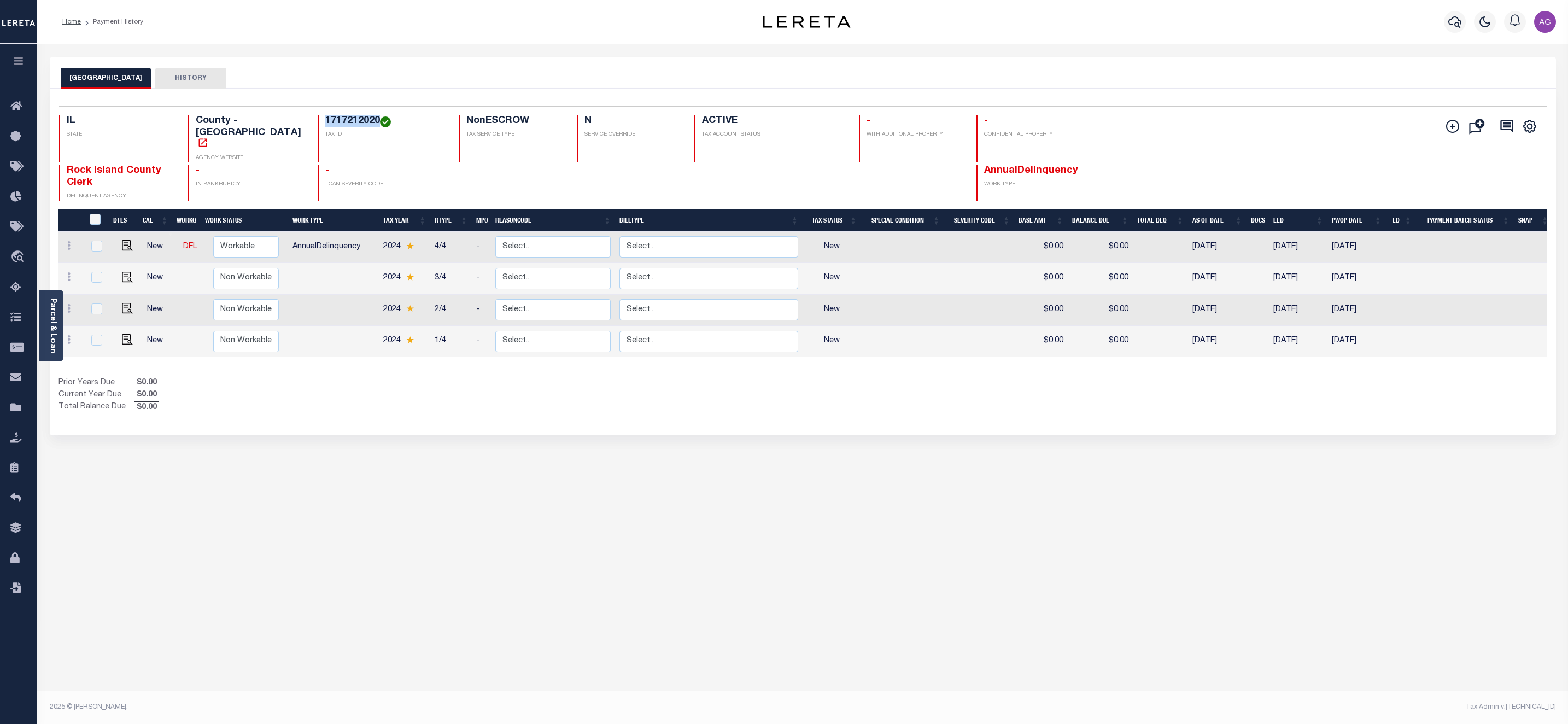
drag, startPoint x: 306, startPoint y: 118, endPoint x: 358, endPoint y: 119, distance: 52.0
click at [358, 119] on h4 "1717212020" at bounding box center [385, 121] width 120 height 12
copy h4 "1717212020"
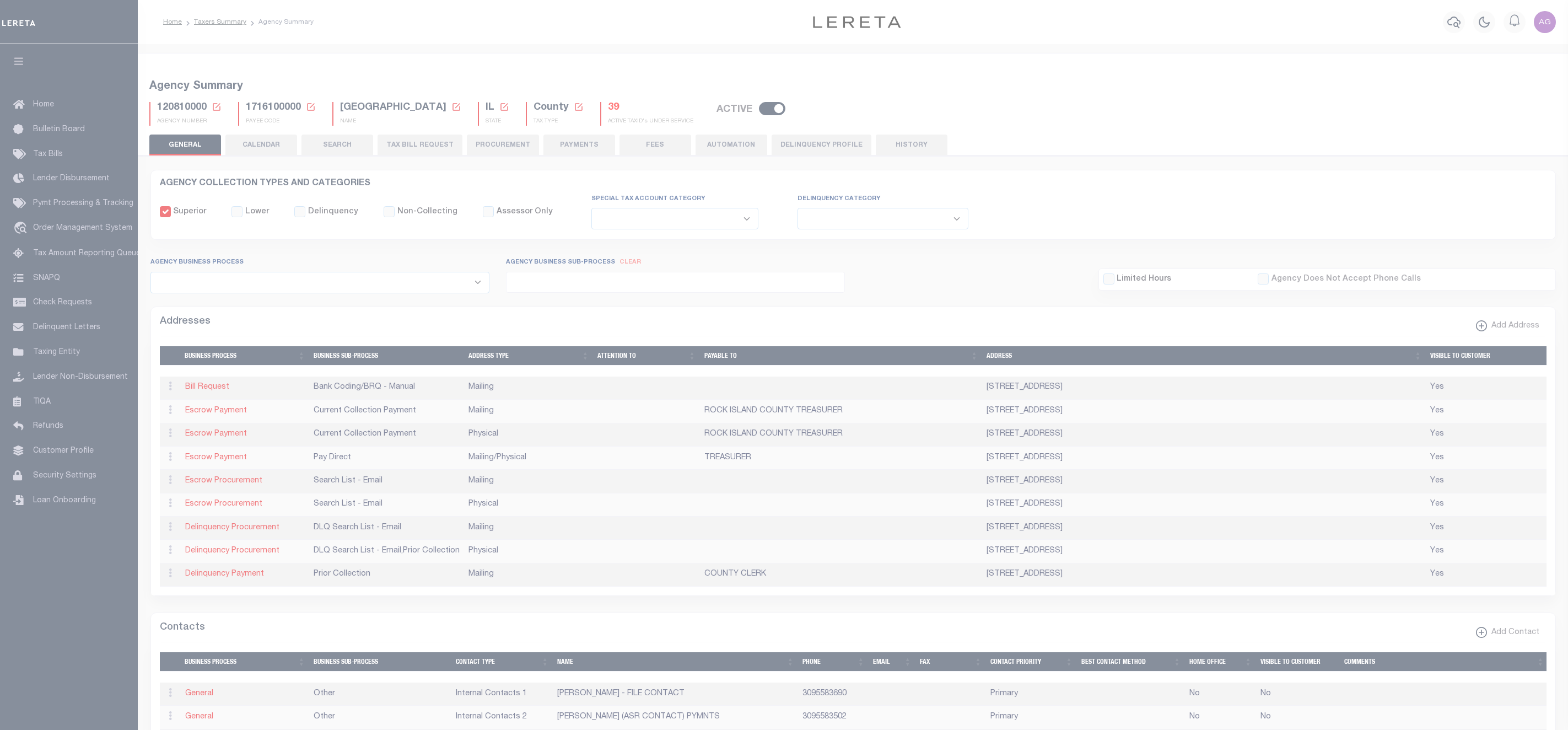
select select
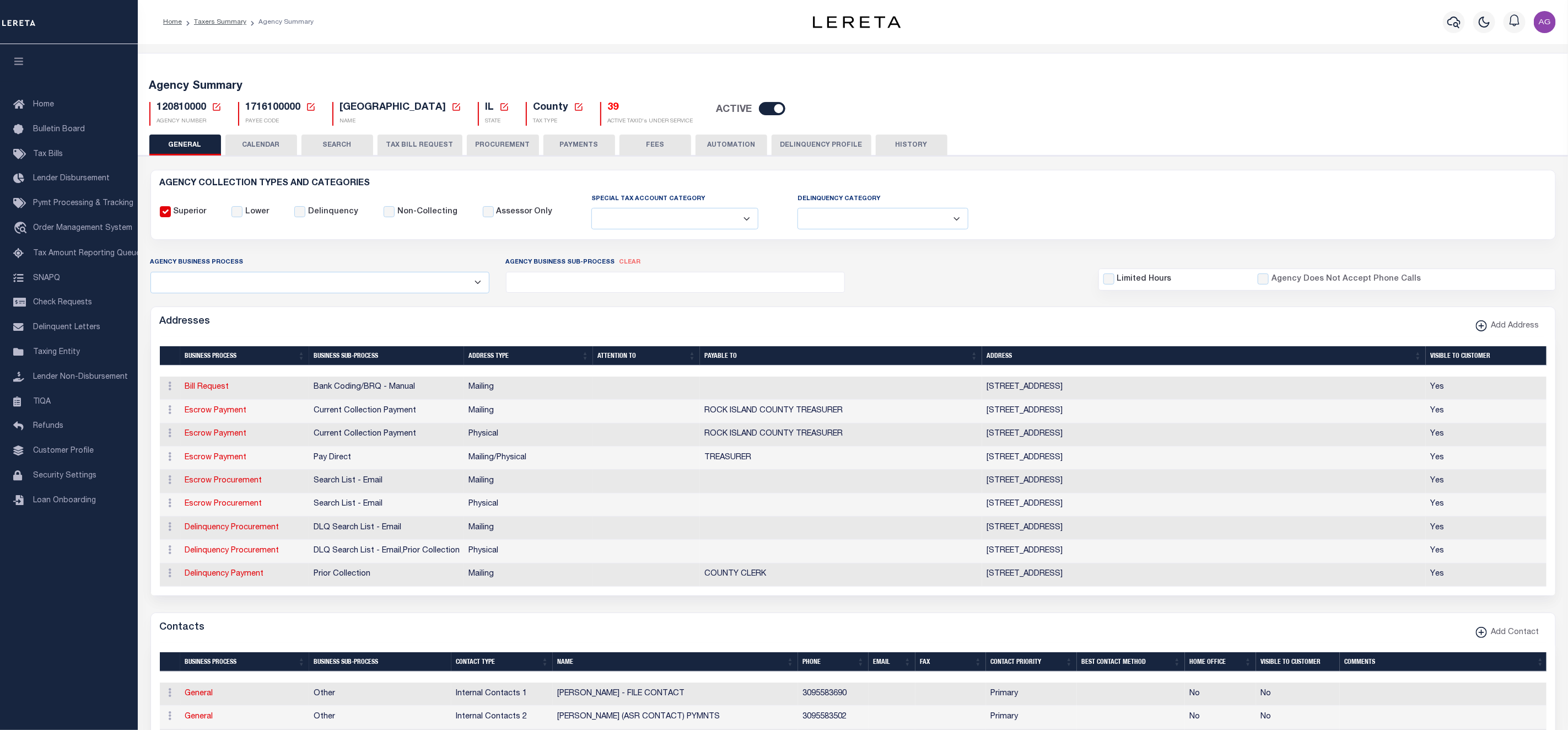
click at [962, 639] on div "Contacts Add Contact" at bounding box center [853, 628] width 1404 height 30
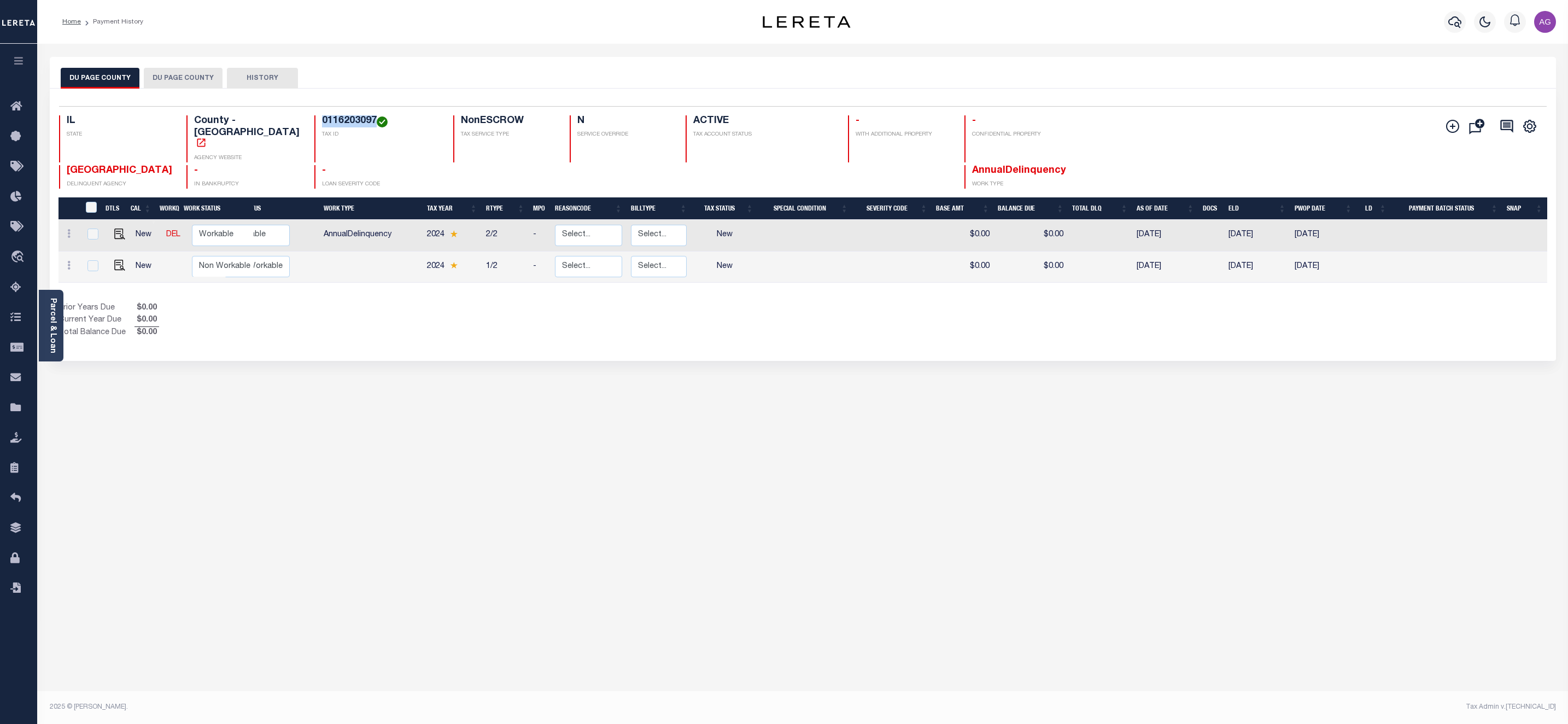
drag, startPoint x: 297, startPoint y: 121, endPoint x: 348, endPoint y: 121, distance: 51.0
click at [348, 121] on h4 "0116203097" at bounding box center [381, 121] width 119 height 12
copy h4 "0116203097"
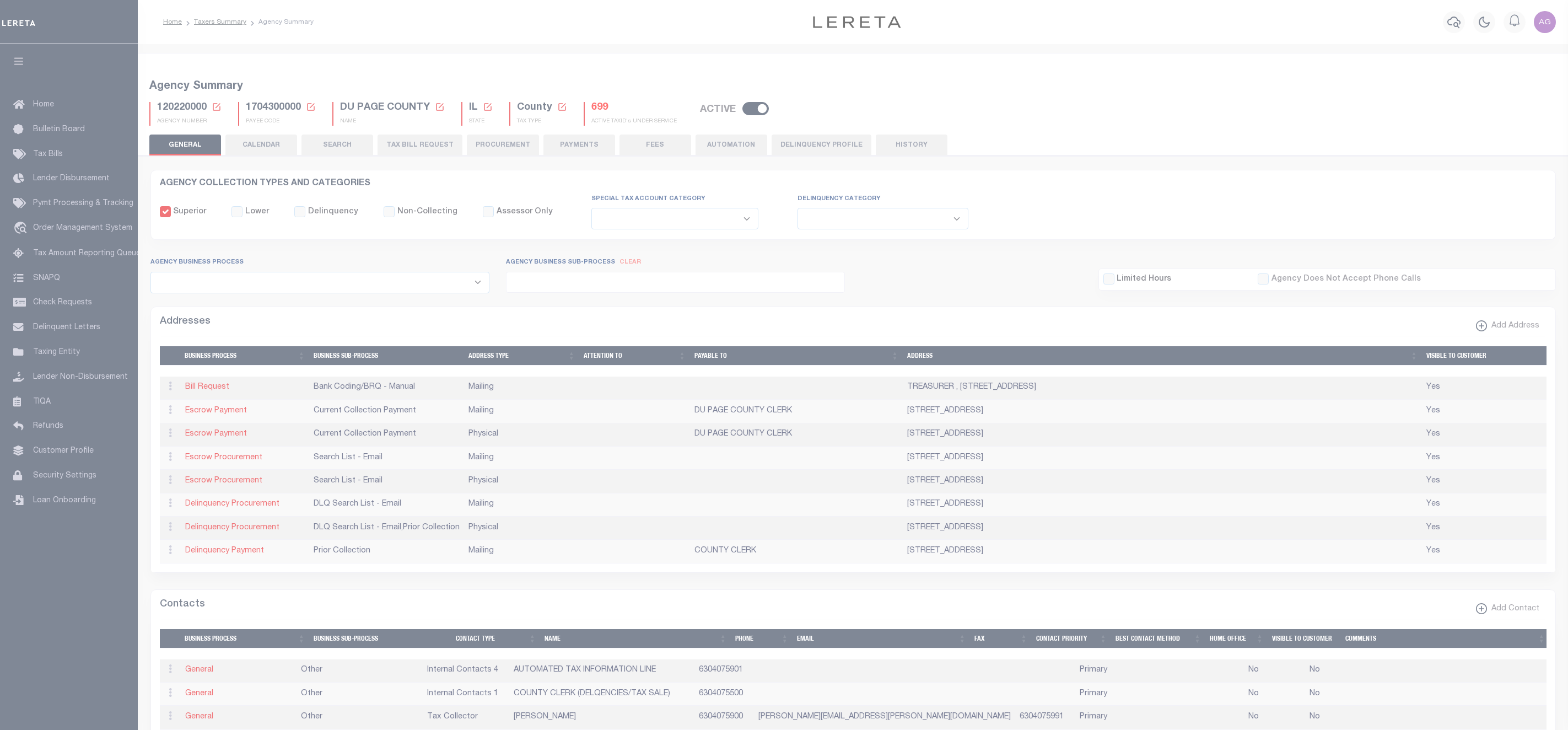
select select
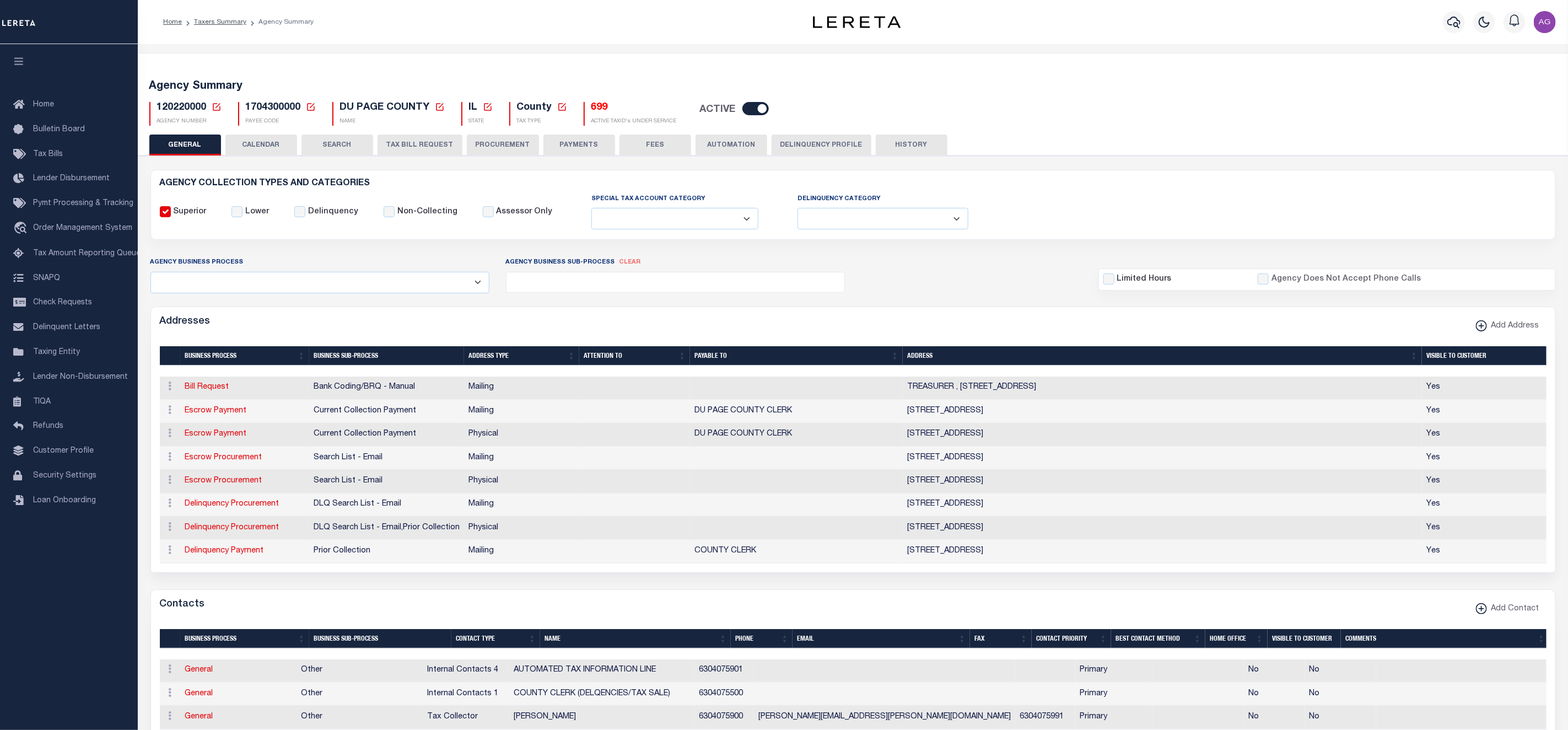
click at [264, 105] on span "1704300000" at bounding box center [273, 107] width 55 height 10
copy h5 "1704300000"
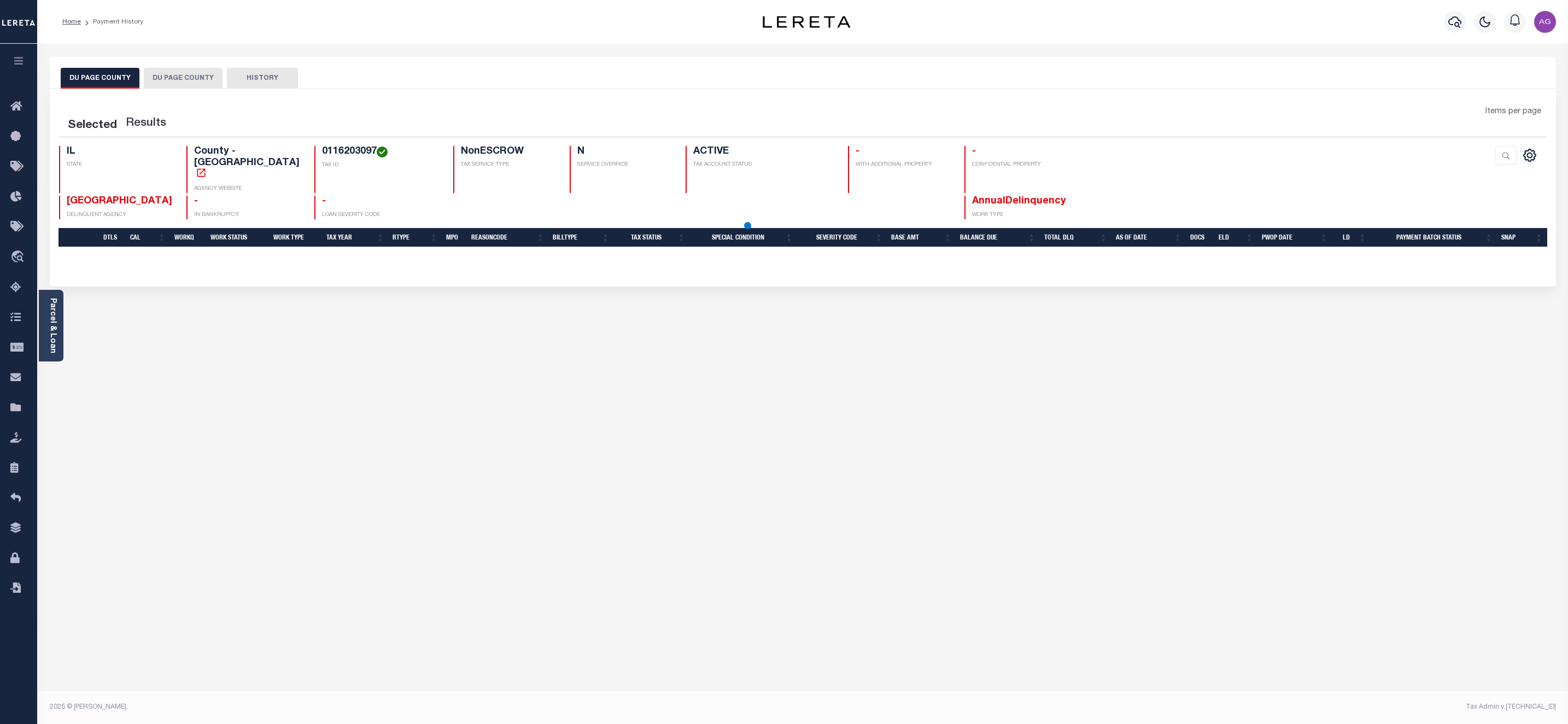
click at [174, 81] on button "DU PAGE COUNTY" at bounding box center [183, 78] width 78 height 20
click at [100, 78] on button "DU PAGE COUNTY" at bounding box center [100, 78] width 78 height 20
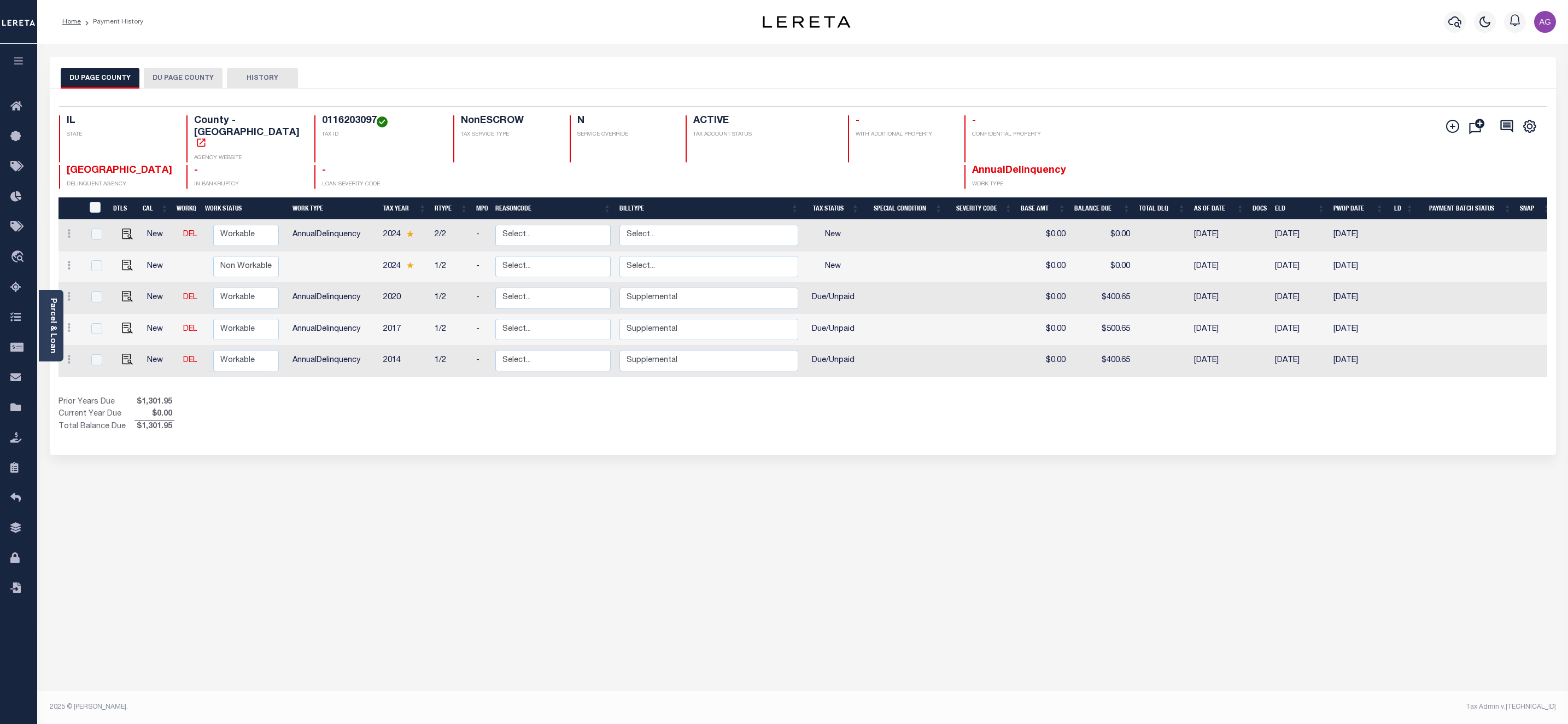
click at [635, 481] on div "DU PAGE COUNTY DU PAGE COUNTY HISTORY Selected 5" at bounding box center [803, 365] width 1523 height 617
drag, startPoint x: 293, startPoint y: 122, endPoint x: 349, endPoint y: 120, distance: 56.0
click at [349, 120] on div "0116203097 TAX ID" at bounding box center [378, 139] width 127 height 47
copy h4 "0116203097"
